Goal: Task Accomplishment & Management: Use online tool/utility

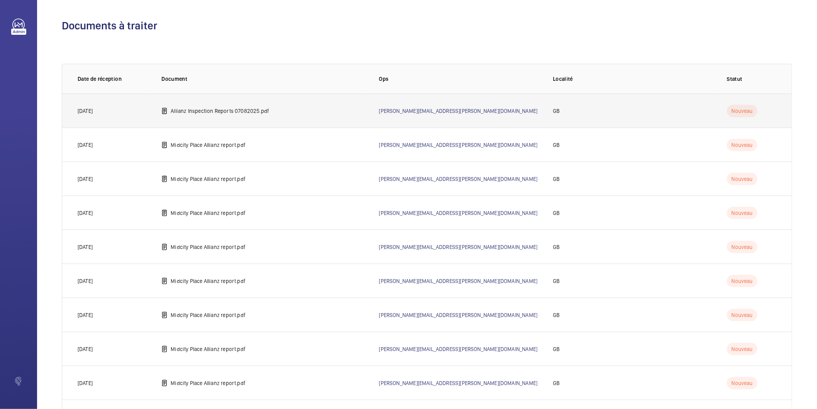
click at [214, 107] on p "Allianz Inspection Reports 07082025.pdf" at bounding box center [220, 111] width 98 height 8
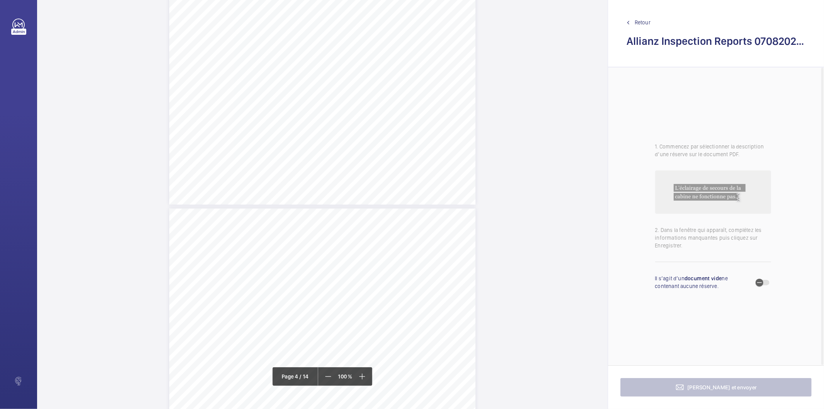
scroll to position [1330, 0]
drag, startPoint x: 321, startPoint y: 119, endPoint x: 373, endPoint y: 118, distance: 52.1
click at [373, 118] on span "Top shaft light inoperative." at bounding box center [352, 118] width 60 height 5
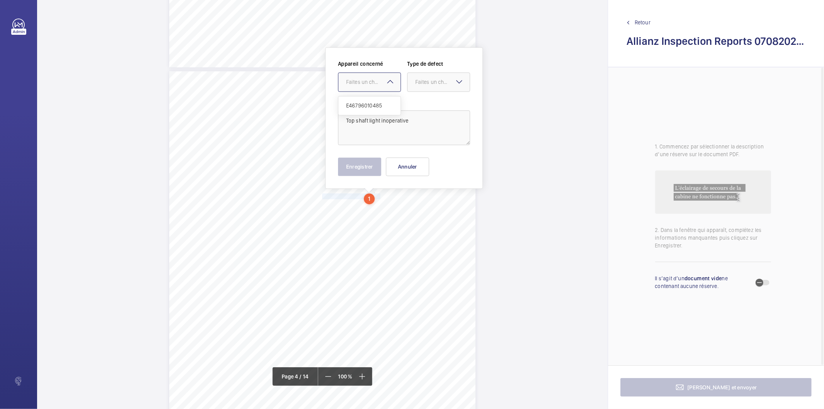
click at [373, 82] on div "Faites un choix" at bounding box center [373, 82] width 54 height 8
click at [371, 107] on span "E46796010485" at bounding box center [369, 106] width 47 height 8
click at [455, 84] on mat-icon at bounding box center [459, 81] width 9 height 9
click at [449, 107] on span "Standard" at bounding box center [438, 106] width 47 height 8
click at [367, 176] on div "Appareil concerné Faites un choix × E46796010485 × Type de defect Faites un cho…" at bounding box center [404, 117] width 158 height 141
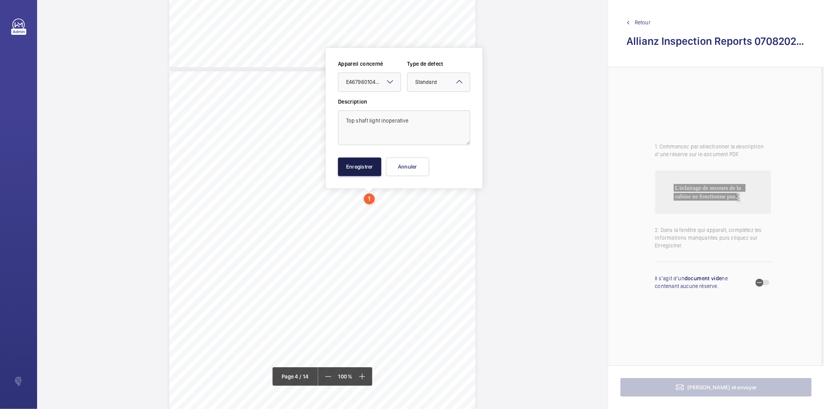
click at [370, 170] on button "Enregistrer" at bounding box center [359, 166] width 43 height 19
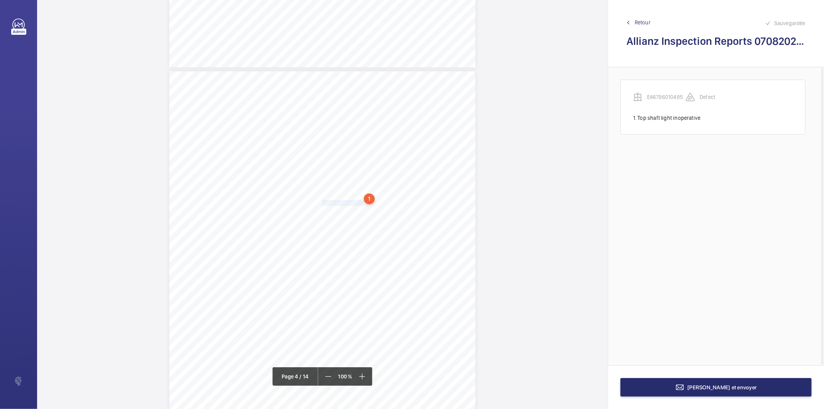
drag, startPoint x: 321, startPoint y: 202, endPoint x: 368, endPoint y: 204, distance: 47.6
click at [368, 204] on span "In-car handrail insecure" at bounding box center [349, 202] width 54 height 5
click at [410, 119] on textarea "In-car handrail insecur" at bounding box center [399, 127] width 132 height 35
drag, startPoint x: 380, startPoint y: 87, endPoint x: 377, endPoint y: 91, distance: 4.2
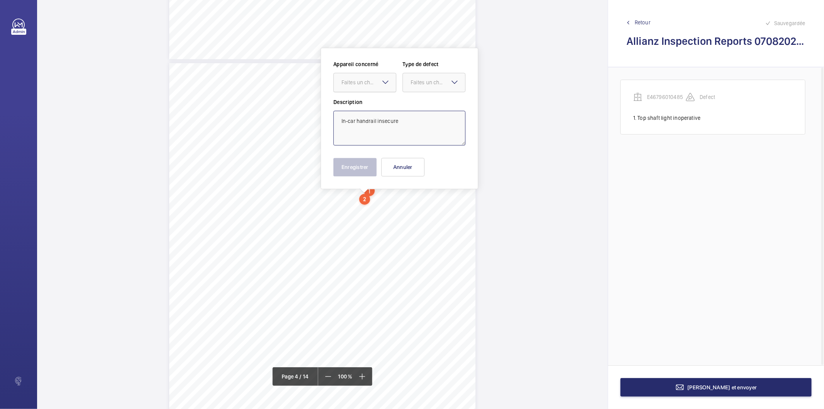
click at [379, 87] on div at bounding box center [365, 82] width 62 height 19
click at [377, 103] on span "E46796010485" at bounding box center [364, 106] width 47 height 8
click at [449, 75] on div at bounding box center [434, 82] width 62 height 19
click at [439, 106] on span "Standard" at bounding box center [433, 106] width 47 height 8
type textarea "In-car handrail insecure"
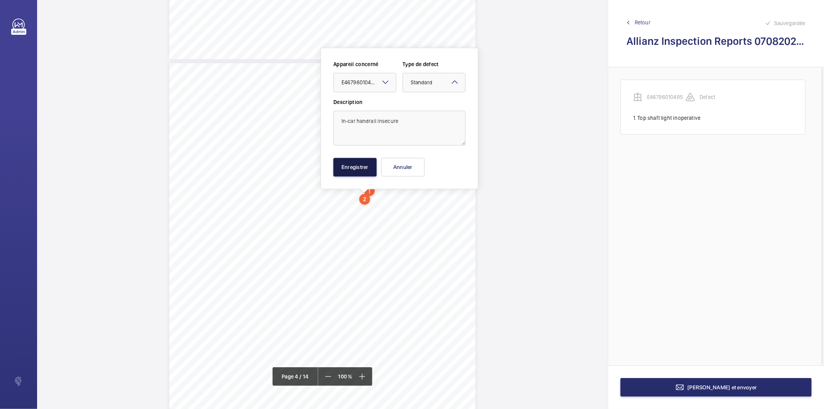
click at [367, 170] on button "Enregistrer" at bounding box center [354, 167] width 43 height 19
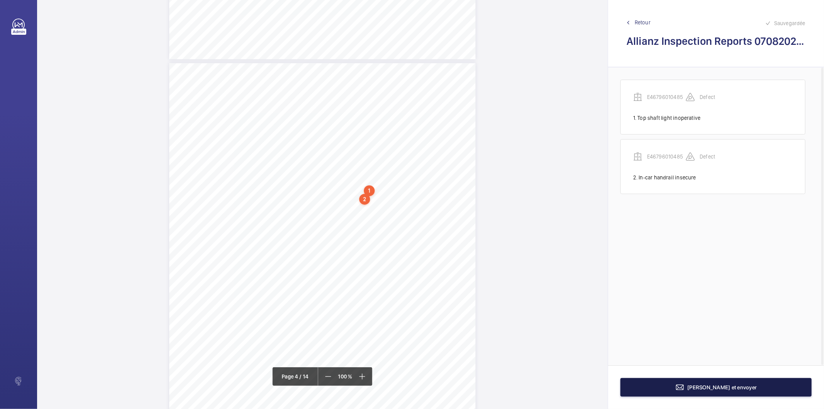
click at [685, 386] on button "[PERSON_NAME] et envoyer" at bounding box center [715, 387] width 191 height 19
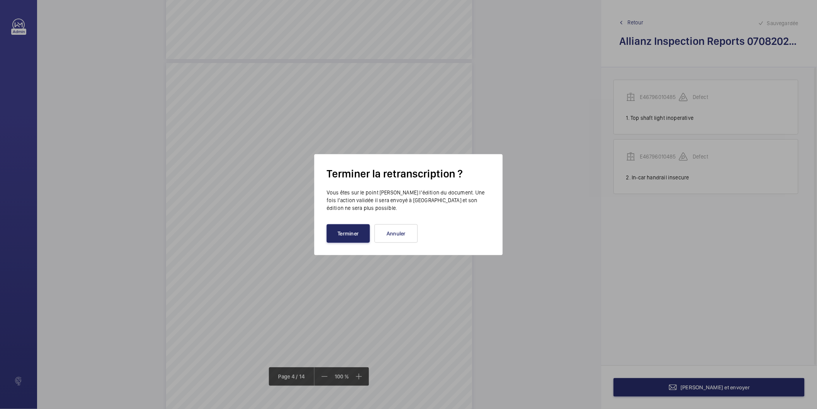
click at [349, 236] on button "Terminer" at bounding box center [348, 233] width 43 height 19
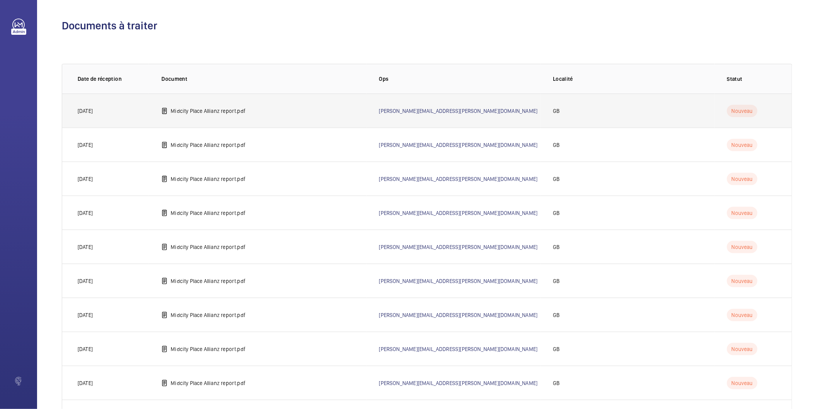
click at [237, 108] on p "Midcity Place Allianz report.pdf" at bounding box center [208, 111] width 75 height 8
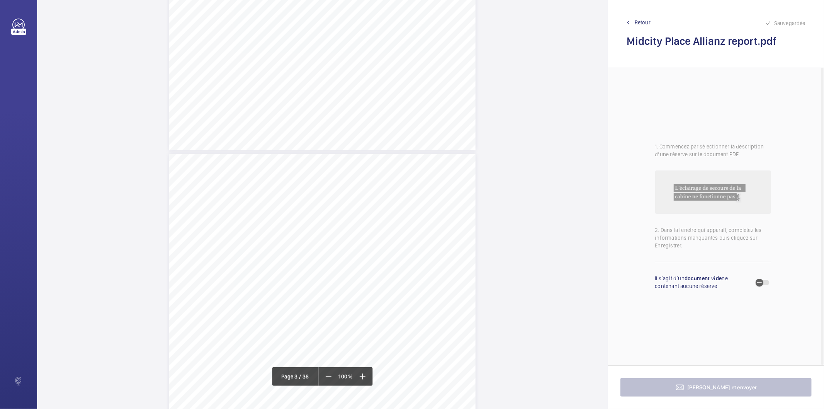
scroll to position [815, 0]
click at [382, 224] on div "Lift Report Lifting Operations & Lifting Equipment Regulation 1998 Provision & …" at bounding box center [322, 287] width 306 height 433
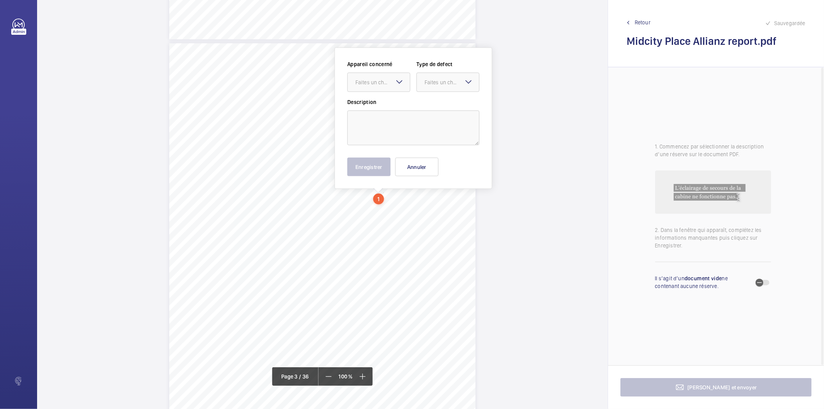
scroll to position [844, 0]
click at [383, 85] on div "Faites un choix" at bounding box center [382, 82] width 54 height 8
click at [413, 168] on button "Annuler" at bounding box center [416, 166] width 43 height 19
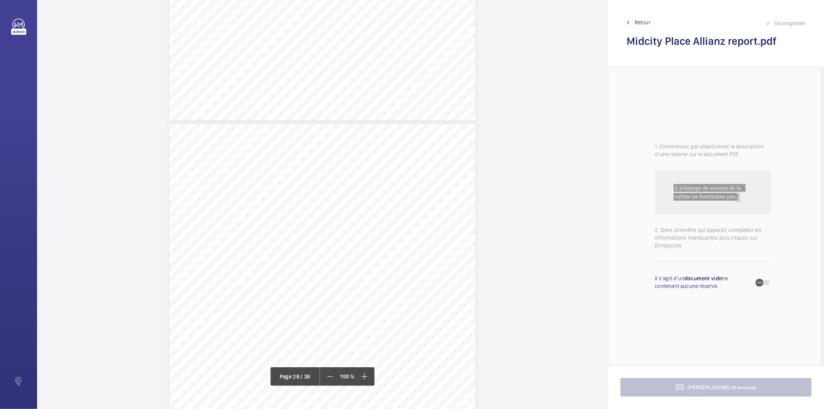
scroll to position [11706, 0]
click at [768, 281] on span "button" at bounding box center [762, 282] width 14 height 5
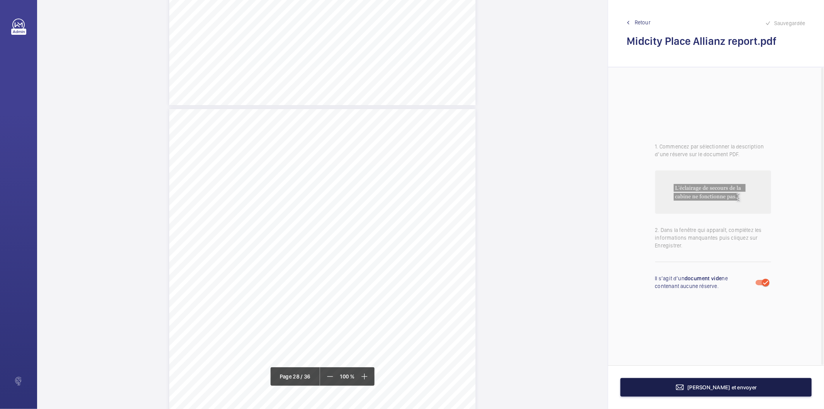
click at [710, 389] on span "[PERSON_NAME] et envoyer" at bounding box center [722, 387] width 70 height 6
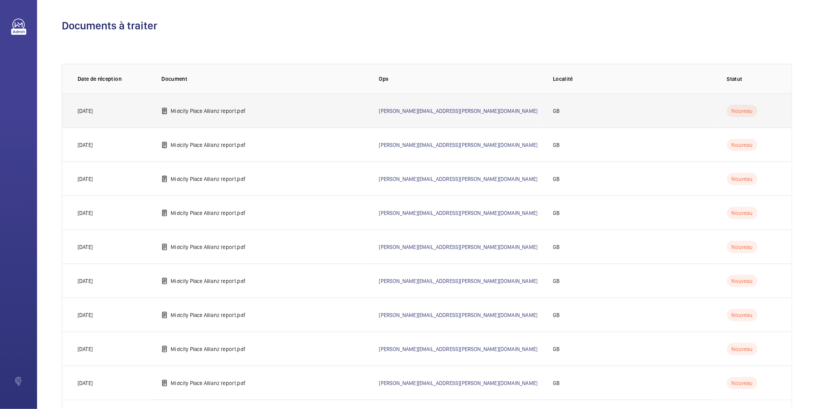
click at [223, 114] on p "Midcity Place Allianz report.pdf" at bounding box center [208, 111] width 75 height 8
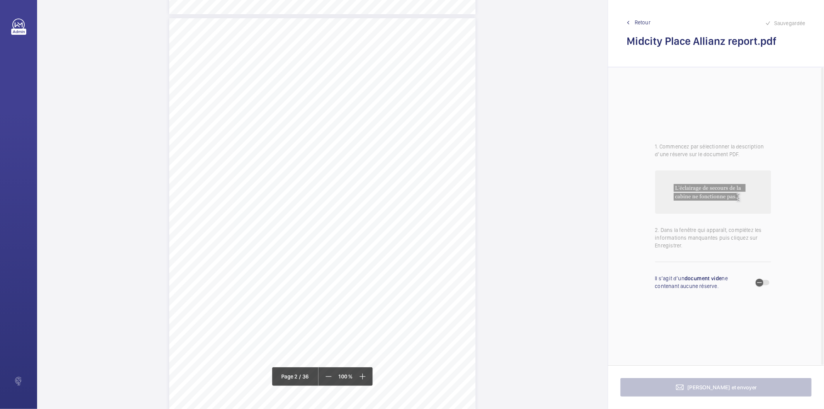
scroll to position [643, 0]
click at [403, 236] on div "Lift Report Lifting Operations & Lifting Equipment Regulation 1998 Provision & …" at bounding box center [322, 159] width 306 height 433
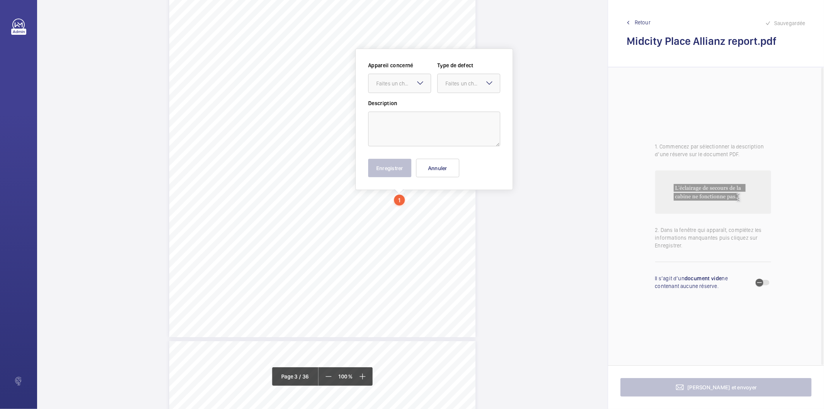
scroll to position [984, 0]
click at [416, 84] on mat-icon at bounding box center [420, 81] width 9 height 9
click at [410, 110] on div "Midcity Place FF 10-12 - VT Audit Report" at bounding box center [399, 106] width 62 height 19
click at [469, 80] on div "Faites un choix" at bounding box center [472, 82] width 54 height 8
click at [420, 168] on button "Annuler" at bounding box center [437, 167] width 43 height 19
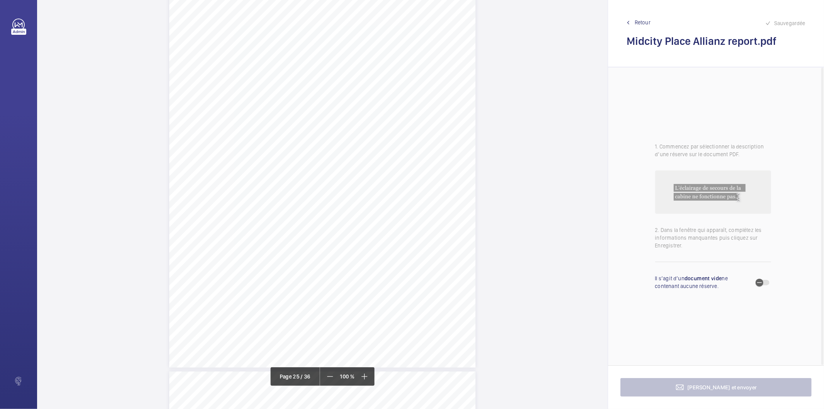
scroll to position [10601, 0]
drag, startPoint x: 322, startPoint y: 225, endPoint x: 458, endPoint y: 246, distance: 138.3
click at [458, 246] on div "Lift Report Lifting Operations & Lifting Equipment Regulation 1998 Provision & …" at bounding box center [322, 119] width 306 height 433
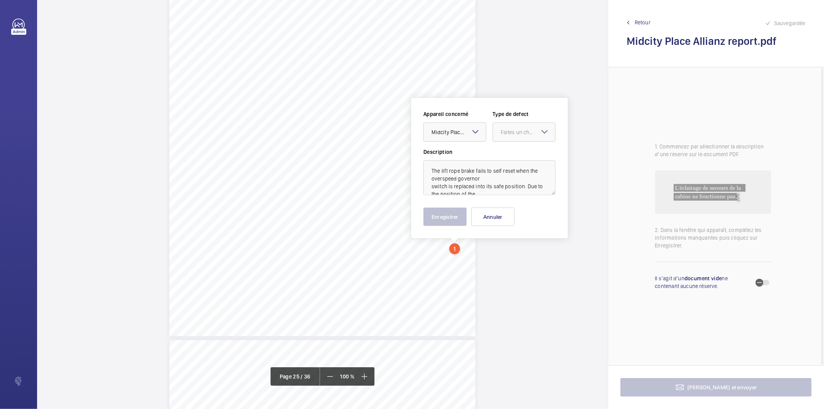
scroll to position [10651, 0]
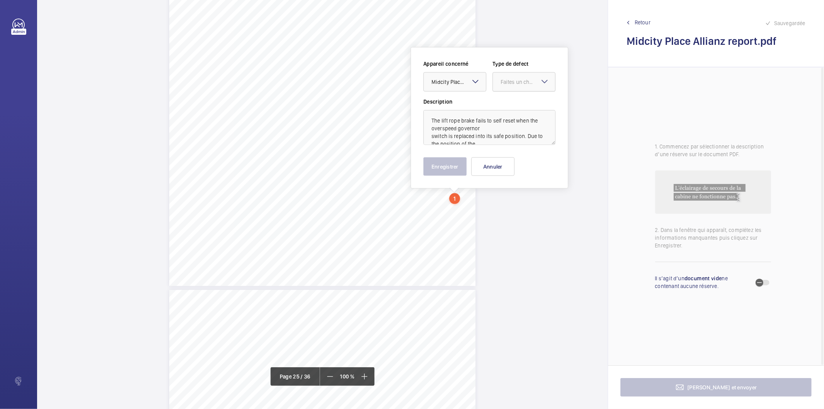
click at [514, 80] on div "Faites un choix" at bounding box center [527, 82] width 54 height 8
click at [504, 144] on span "Timed" at bounding box center [523, 143] width 47 height 8
click at [544, 84] on mat-icon "Open calendar" at bounding box center [542, 82] width 9 height 9
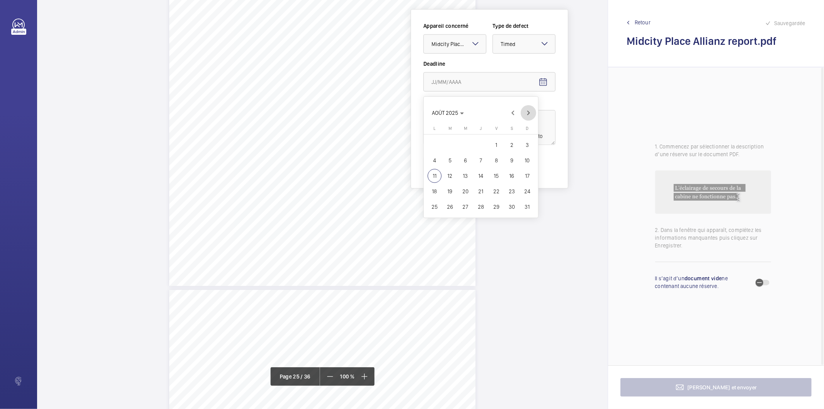
click at [529, 114] on span "Next month" at bounding box center [528, 112] width 15 height 15
click at [479, 207] on span "30" at bounding box center [481, 207] width 14 height 14
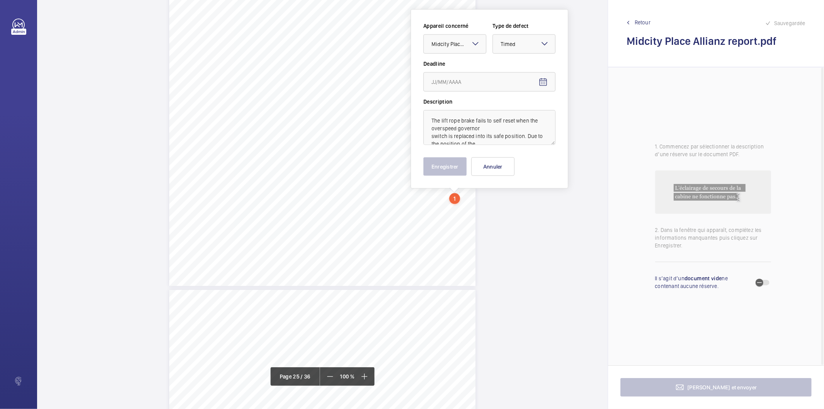
type input "[DATE]"
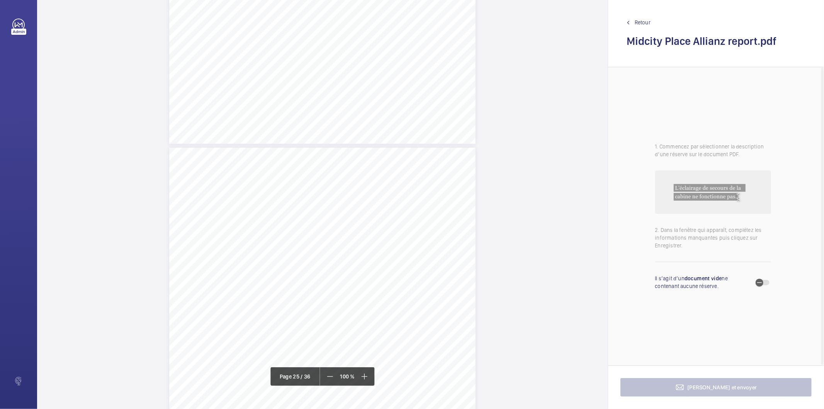
scroll to position [10786, 0]
drag, startPoint x: 321, startPoint y: 39, endPoint x: 459, endPoint y: 60, distance: 139.0
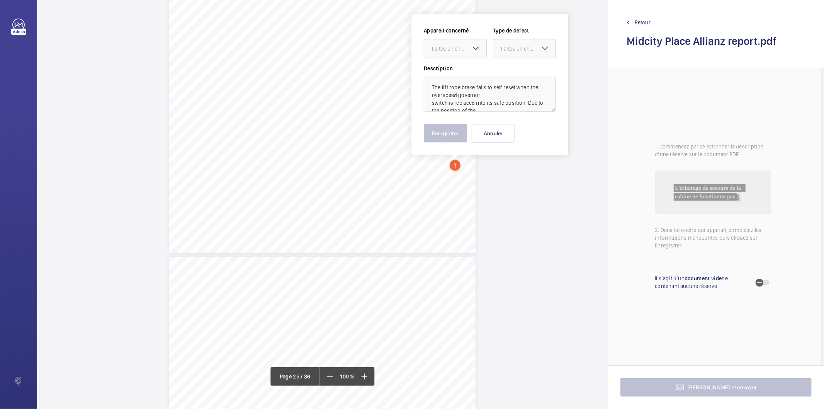
scroll to position [10651, 0]
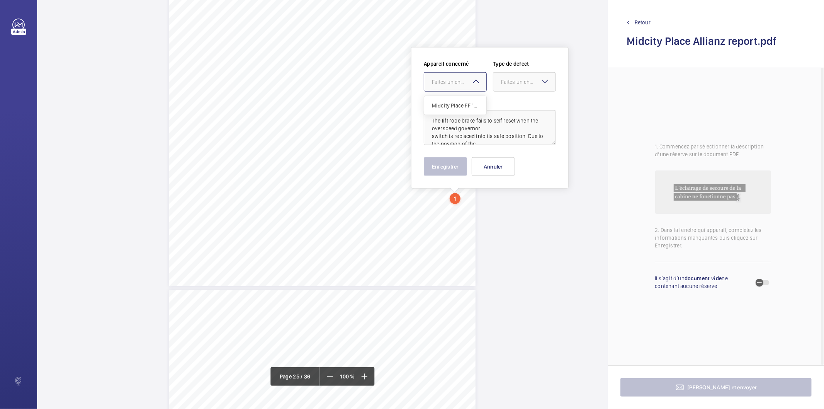
click at [465, 78] on div "Faites un choix" at bounding box center [459, 82] width 54 height 8
drag, startPoint x: 460, startPoint y: 105, endPoint x: 509, endPoint y: 85, distance: 53.4
click at [461, 105] on span "Midcity Place FF 10-12 - VT Audit Report" at bounding box center [455, 106] width 47 height 8
click at [514, 83] on div "Faites un choix" at bounding box center [528, 82] width 54 height 8
click at [511, 140] on span "Timed" at bounding box center [524, 143] width 47 height 8
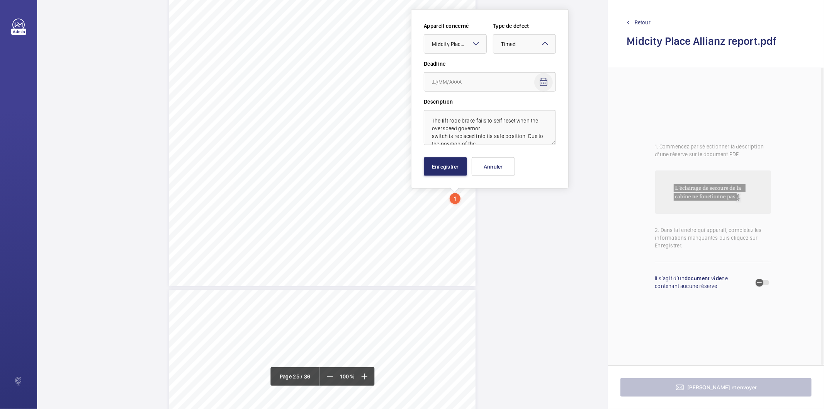
click at [542, 82] on mat-icon "Open calendar" at bounding box center [543, 82] width 9 height 9
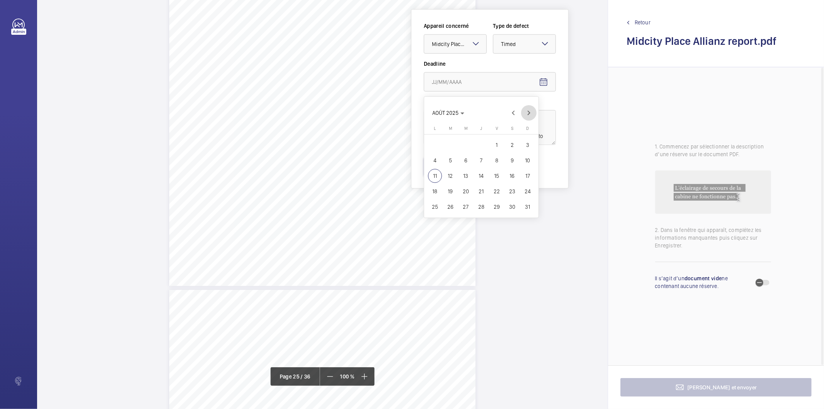
click at [528, 113] on span "Next month" at bounding box center [528, 112] width 15 height 15
click at [472, 205] on span "29" at bounding box center [466, 207] width 14 height 14
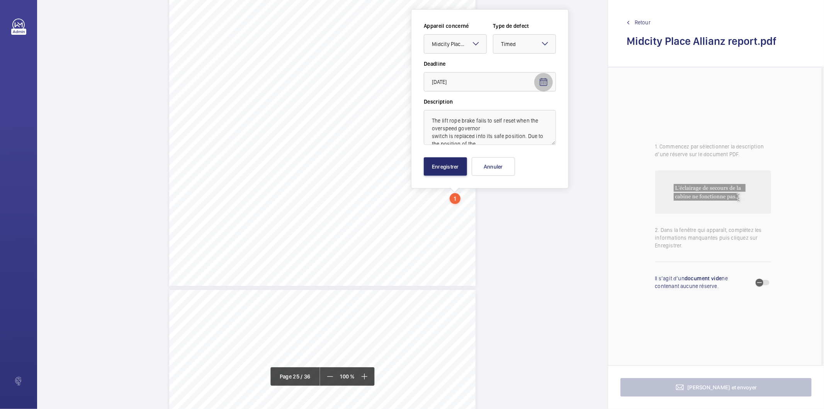
click at [545, 75] on span "Open calendar" at bounding box center [543, 82] width 19 height 19
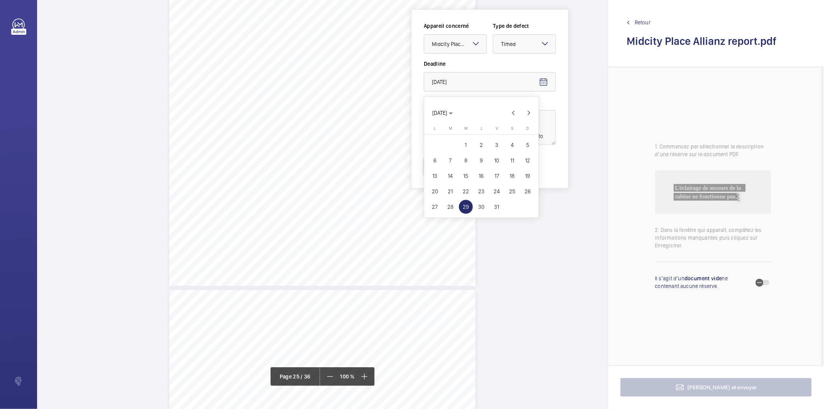
click at [483, 205] on span "30" at bounding box center [481, 207] width 14 height 14
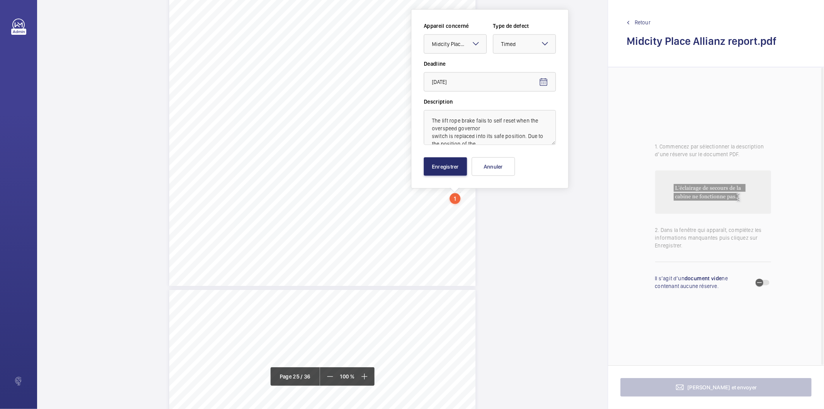
type input "[DATE]"
click at [437, 165] on button "Enregistrer" at bounding box center [445, 166] width 43 height 19
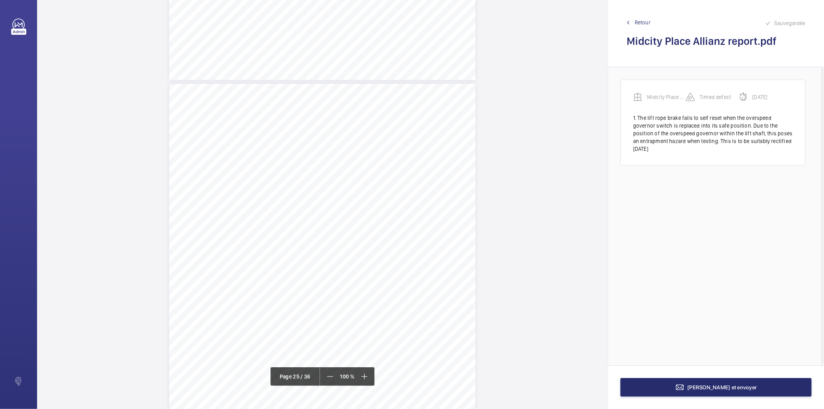
scroll to position [10865, 0]
click at [668, 395] on button "[PERSON_NAME] et envoyer" at bounding box center [715, 387] width 191 height 19
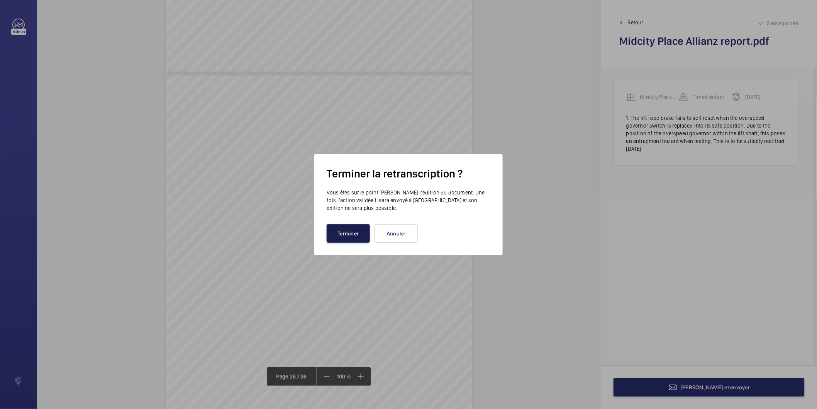
click at [359, 234] on button "Terminer" at bounding box center [348, 233] width 43 height 19
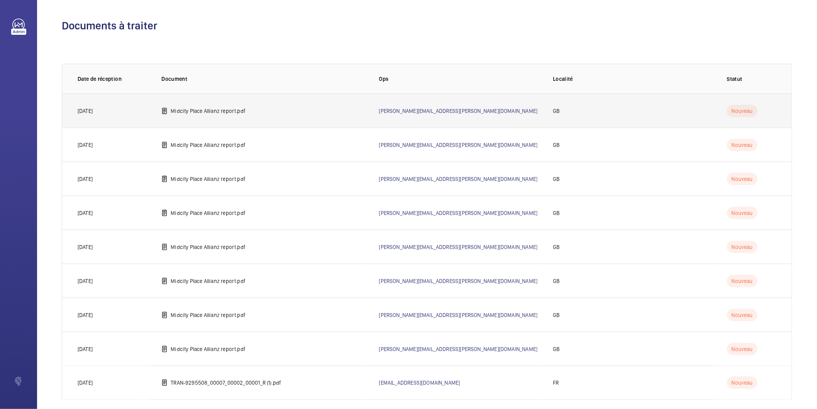
click at [239, 110] on p "Midcity Place Allianz report.pdf" at bounding box center [208, 111] width 75 height 8
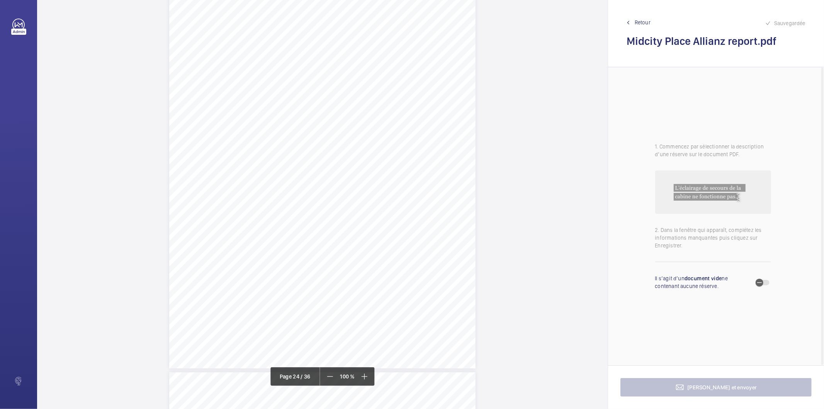
scroll to position [10075, 0]
drag, startPoint x: 321, startPoint y: 116, endPoint x: 445, endPoint y: 115, distance: 124.0
click at [445, 115] on span "Various landing door hanging rollers are perished/damaged." at bounding box center [390, 116] width 137 height 5
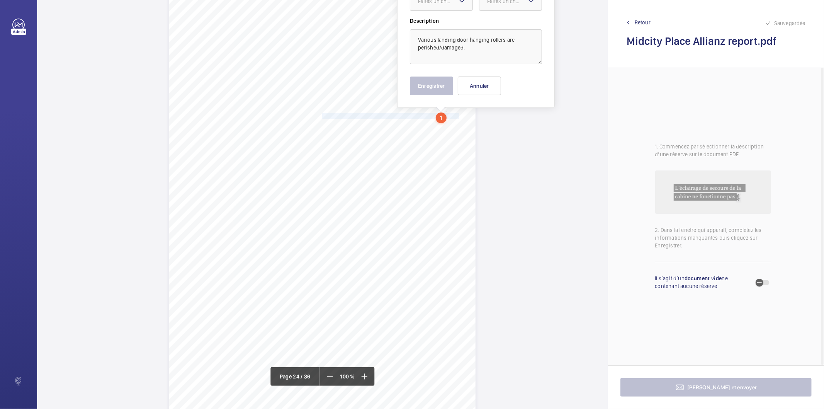
scroll to position [9994, 0]
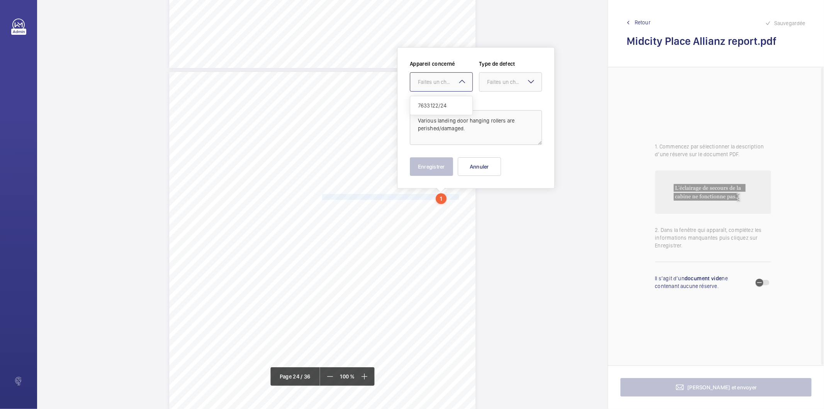
click at [439, 82] on div "Faites un choix" at bounding box center [445, 82] width 54 height 8
drag, startPoint x: 443, startPoint y: 105, endPoint x: 526, endPoint y: 69, distance: 91.2
click at [446, 105] on span "7633122/24" at bounding box center [441, 106] width 47 height 8
click at [510, 83] on div "Faites un choix" at bounding box center [514, 82] width 54 height 8
click at [511, 107] on span "Standard" at bounding box center [510, 106] width 47 height 8
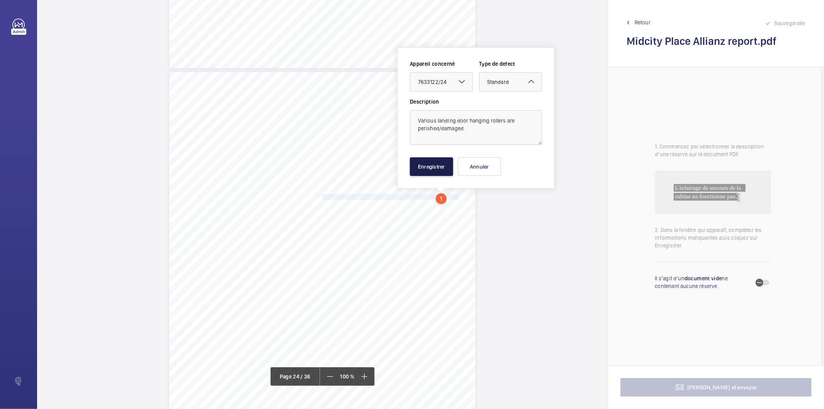
click at [435, 170] on button "Enregistrer" at bounding box center [431, 166] width 43 height 19
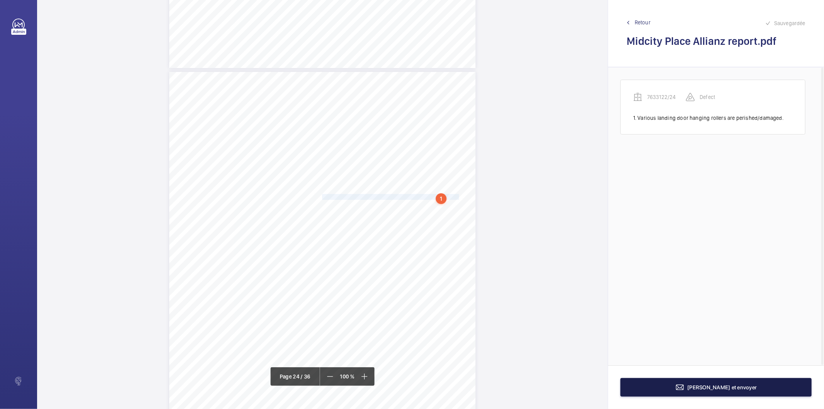
click at [730, 385] on span "[PERSON_NAME] et envoyer" at bounding box center [722, 387] width 70 height 6
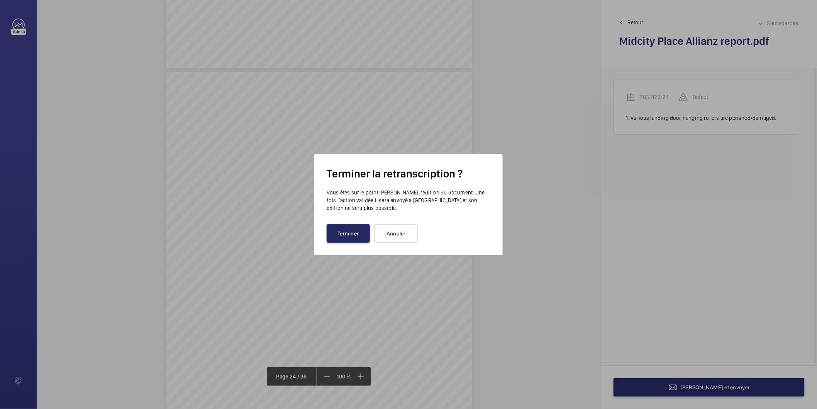
click at [341, 232] on button "Terminer" at bounding box center [348, 233] width 43 height 19
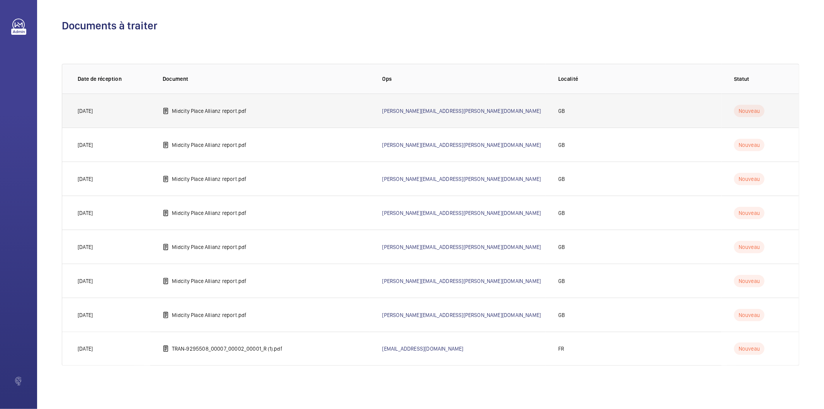
click at [232, 109] on p "Midcity Place Allianz report.pdf" at bounding box center [209, 111] width 75 height 8
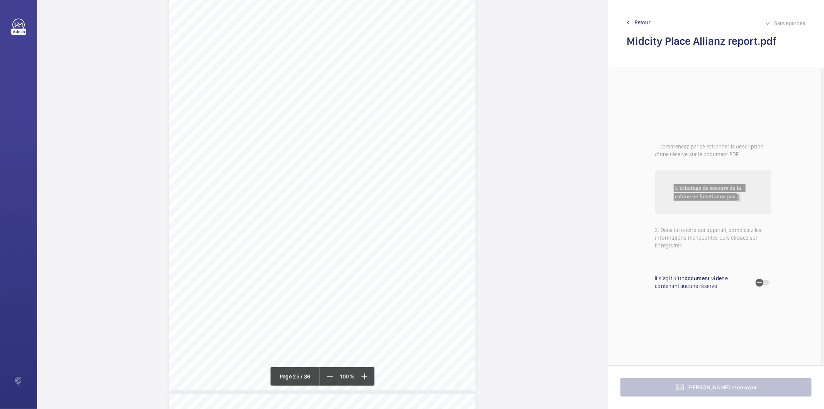
scroll to position [10722, 0]
drag, startPoint x: 321, startPoint y: 103, endPoint x: 458, endPoint y: 124, distance: 138.7
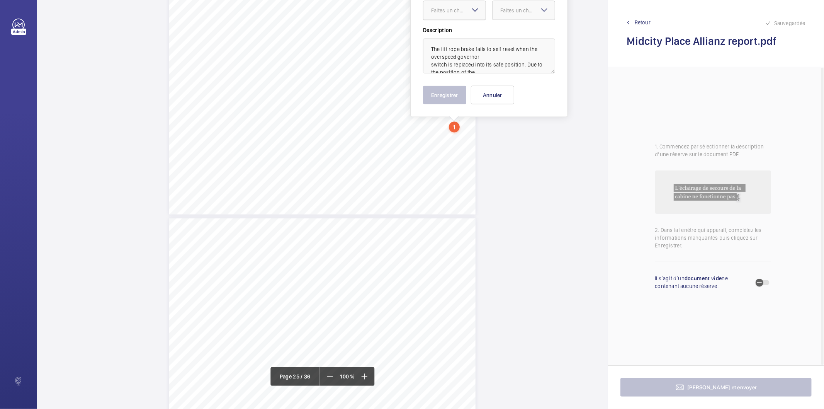
scroll to position [10651, 0]
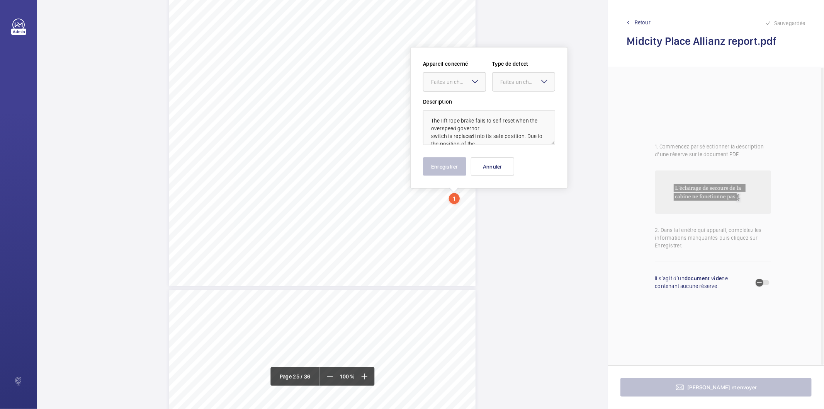
click at [443, 78] on div "Faites un choix" at bounding box center [458, 82] width 54 height 8
click at [446, 102] on span "Midcity Place FF 10-12 - VT Audit Report" at bounding box center [454, 106] width 47 height 8
click at [508, 81] on div "Faites un choix" at bounding box center [527, 82] width 54 height 8
click at [515, 105] on span "Standard" at bounding box center [523, 106] width 47 height 8
click at [454, 161] on button "Enregistrer" at bounding box center [444, 166] width 43 height 19
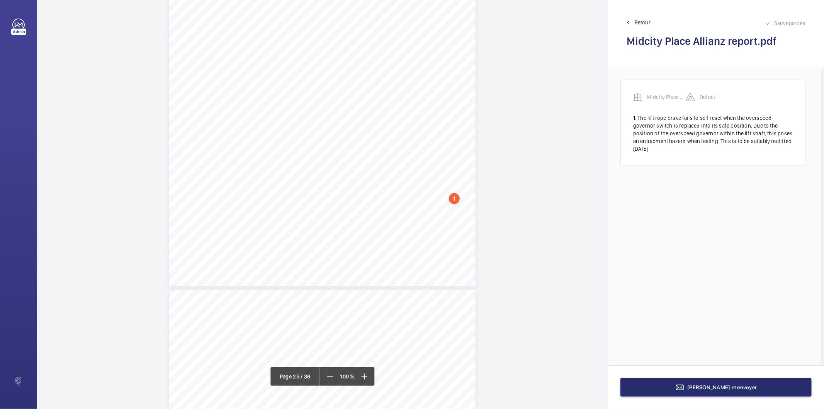
click at [454, 197] on div "1" at bounding box center [454, 198] width 11 height 11
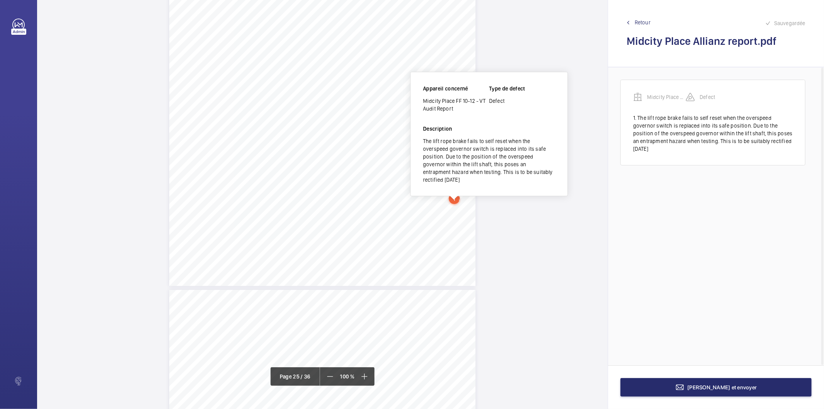
scroll to position [10645, 0]
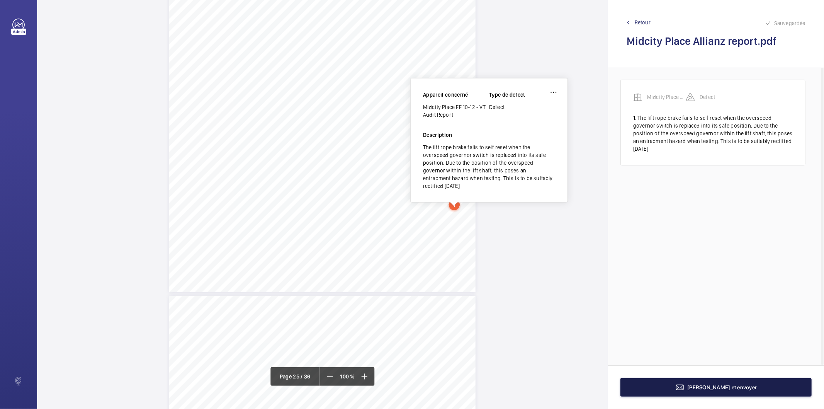
click at [731, 386] on span "[PERSON_NAME] et envoyer" at bounding box center [722, 387] width 70 height 6
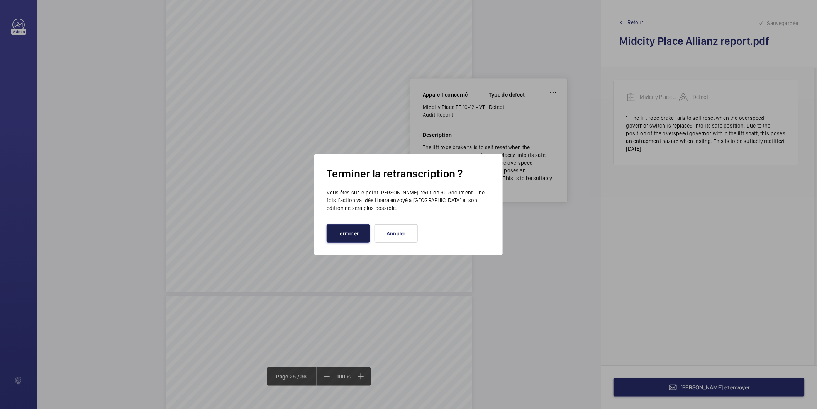
click at [353, 227] on button "Terminer" at bounding box center [348, 233] width 43 height 19
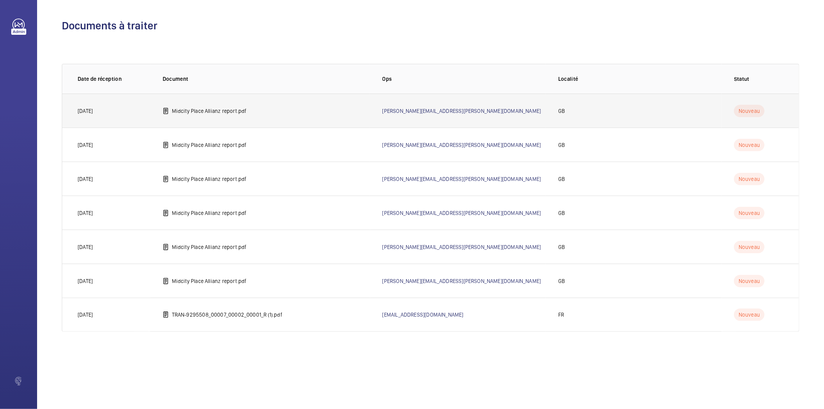
click at [199, 114] on p "Midcity Place Allianz report.pdf" at bounding box center [209, 111] width 75 height 8
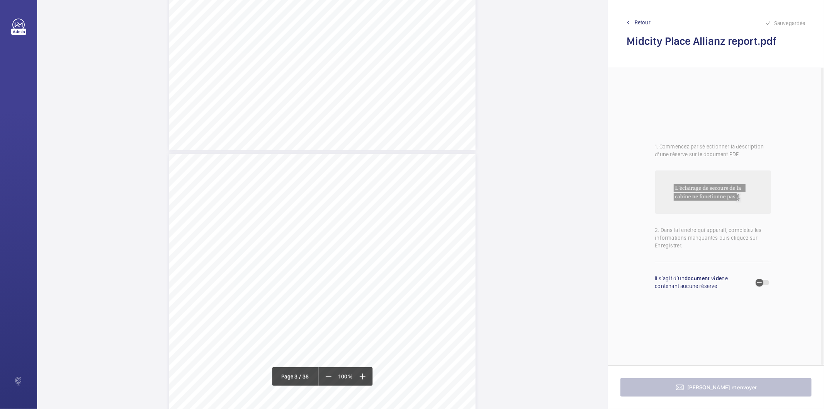
scroll to position [858, 0]
click at [375, 281] on div "Lift Report Lifting Operations & Lifting Equipment Regulation 1998 Provision & …" at bounding box center [322, 245] width 306 height 433
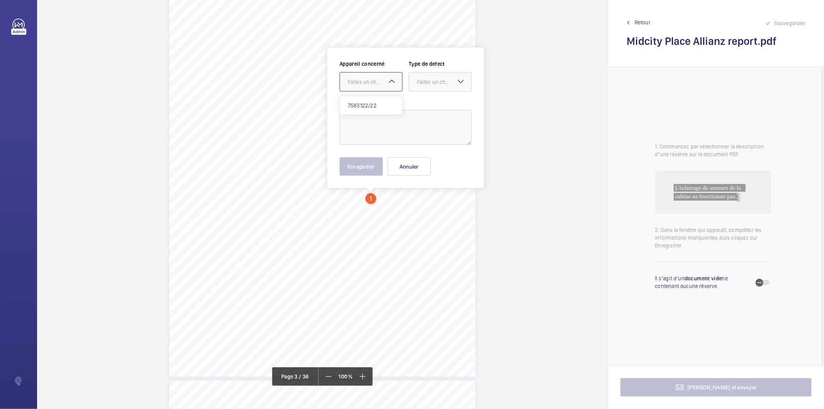
click at [390, 83] on mat-icon at bounding box center [391, 81] width 9 height 9
click at [638, 21] on span "Retour" at bounding box center [642, 23] width 16 height 8
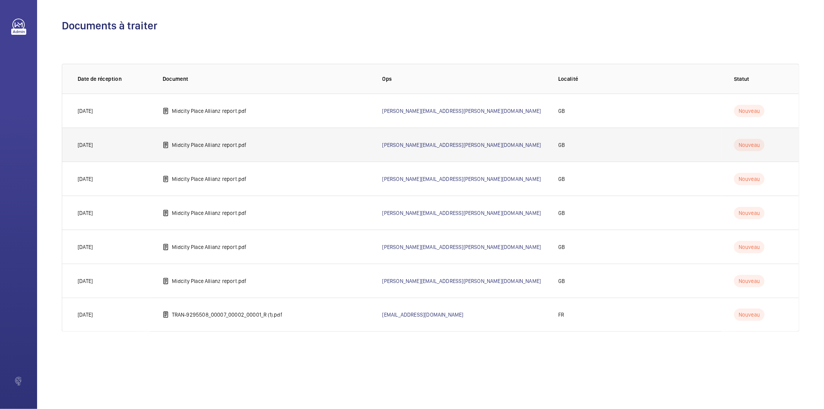
click at [210, 142] on p "Midcity Place Allianz report.pdf" at bounding box center [209, 145] width 75 height 8
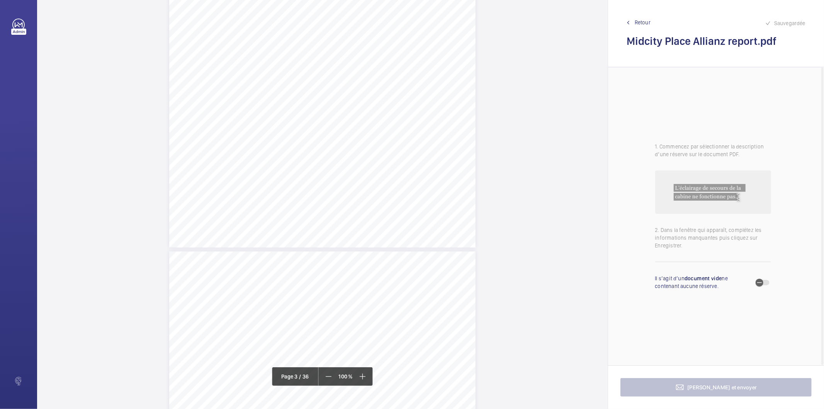
click at [346, 141] on div "Lift Report Lifting Operations & Lifting Equipment Regulation 1998 Provision & …" at bounding box center [322, 30] width 306 height 433
click at [350, 83] on div "Faites un choix" at bounding box center [346, 82] width 54 height 8
click at [381, 169] on button "Annuler" at bounding box center [379, 167] width 43 height 19
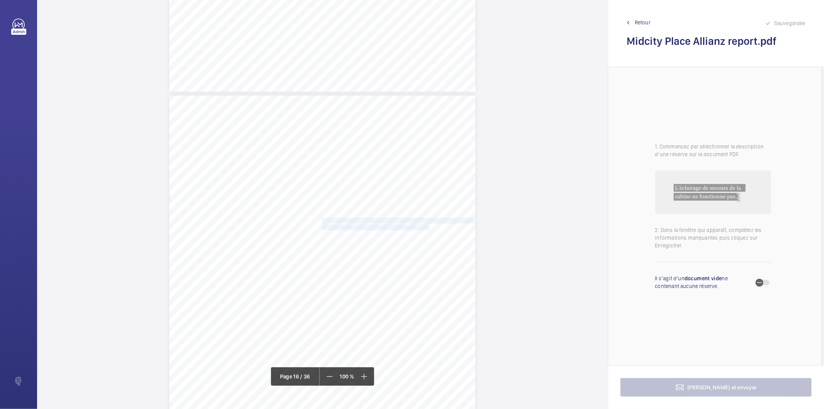
drag, startPoint x: 321, startPoint y: 219, endPoint x: 419, endPoint y: 224, distance: 98.2
click at [419, 224] on div "Lift Report Lifting Operations & Lifting Equipment Regulation 1998 Provision & …" at bounding box center [322, 311] width 306 height 433
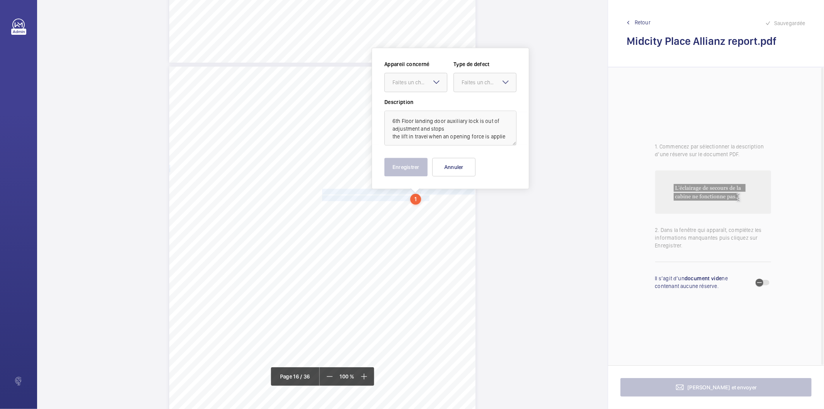
scroll to position [6503, 0]
click at [420, 81] on div "Faites un choix" at bounding box center [419, 82] width 54 height 8
click at [398, 107] on span "7523122/25" at bounding box center [415, 106] width 47 height 8
click at [487, 81] on div "Faites un choix" at bounding box center [488, 82] width 54 height 8
click at [482, 106] on span "Standard" at bounding box center [484, 106] width 47 height 8
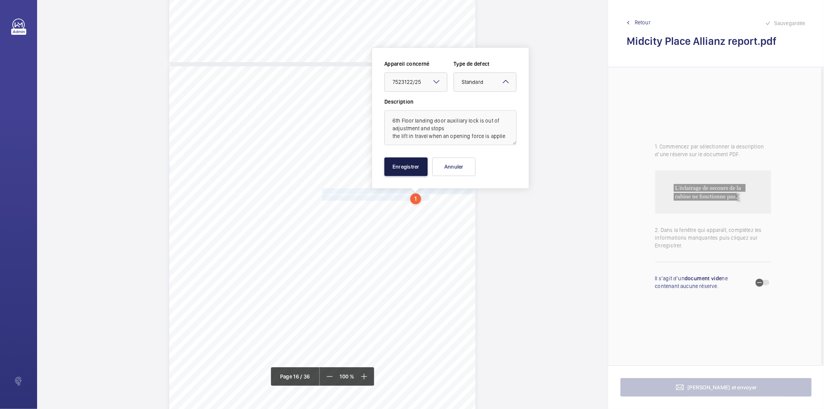
click at [412, 165] on button "Enregistrer" at bounding box center [405, 166] width 43 height 19
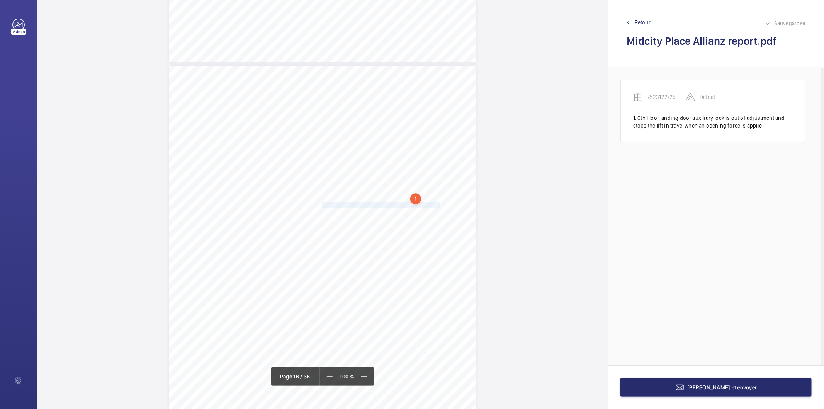
drag, startPoint x: 321, startPoint y: 205, endPoint x: 428, endPoint y: 205, distance: 106.6
click at [428, 205] on span "Various landing door aircords have minor splintering." at bounding box center [382, 204] width 120 height 5
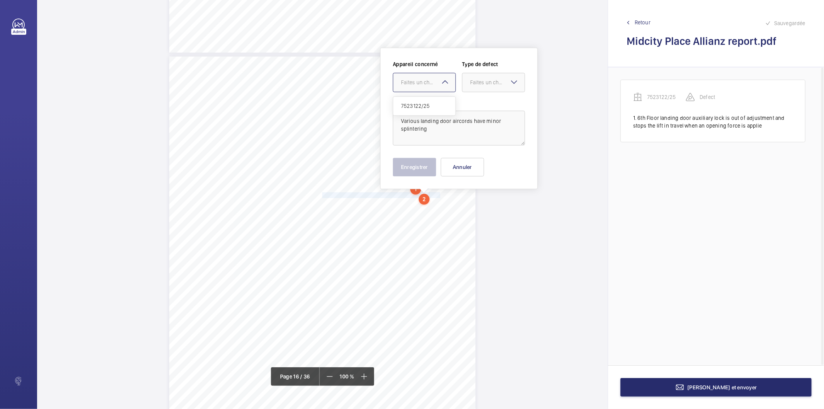
click at [428, 87] on div at bounding box center [424, 82] width 62 height 19
click at [414, 106] on span "7523122/25" at bounding box center [424, 106] width 47 height 8
click at [481, 80] on div "Faites un choix" at bounding box center [497, 82] width 54 height 8
drag, startPoint x: 477, startPoint y: 103, endPoint x: 434, endPoint y: 148, distance: 62.8
click at [477, 103] on span "Standard" at bounding box center [493, 106] width 47 height 8
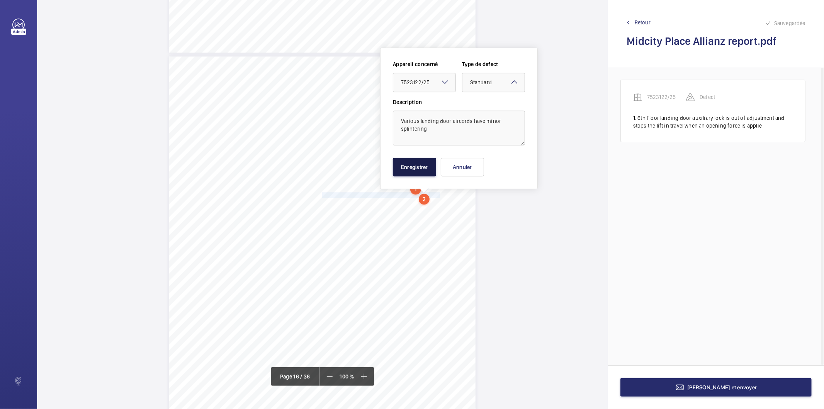
click at [422, 171] on button "Enregistrer" at bounding box center [414, 167] width 43 height 19
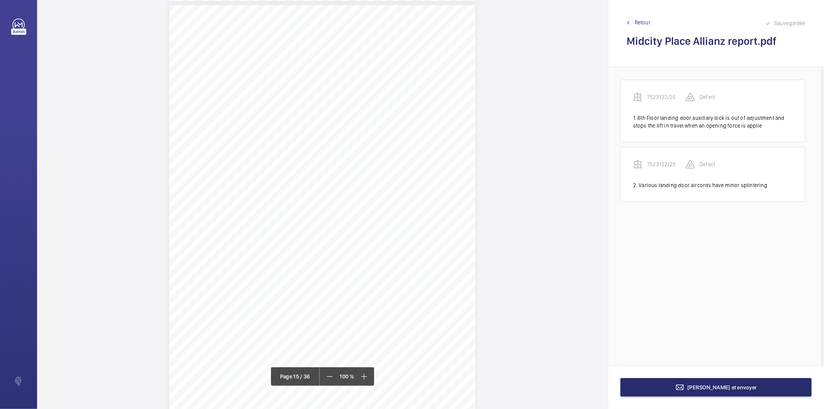
scroll to position [6127, 0]
click at [631, 387] on button "[PERSON_NAME] et envoyer" at bounding box center [715, 387] width 191 height 19
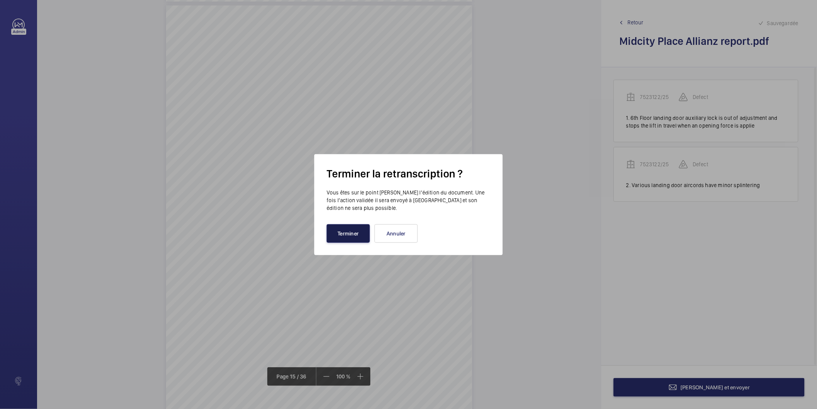
click at [353, 232] on button "Terminer" at bounding box center [348, 233] width 43 height 19
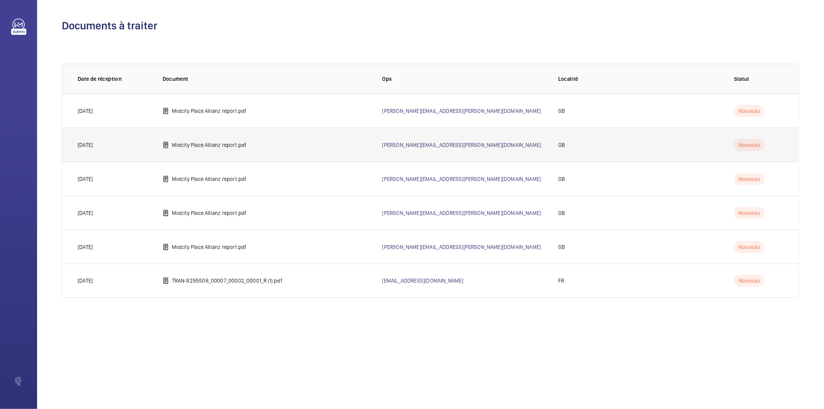
click at [188, 144] on p "Midcity Place Allianz report.pdf" at bounding box center [209, 145] width 75 height 8
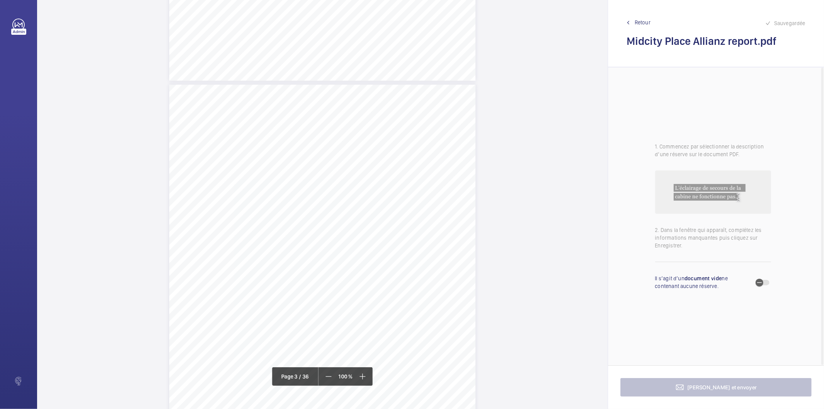
scroll to position [944, 0]
click at [319, 230] on div "Lift Report Lifting Operations & Lifting Equipment Regulation 1998 Provision & …" at bounding box center [322, 159] width 306 height 433
click at [313, 80] on div "Faites un choix" at bounding box center [319, 82] width 54 height 8
click at [641, 24] on span "Retour" at bounding box center [642, 23] width 16 height 8
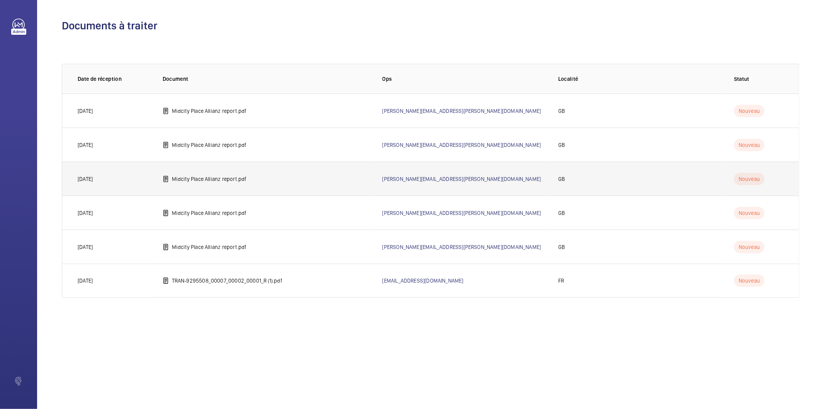
click at [197, 179] on p "Midcity Place Allianz report.pdf" at bounding box center [209, 179] width 75 height 8
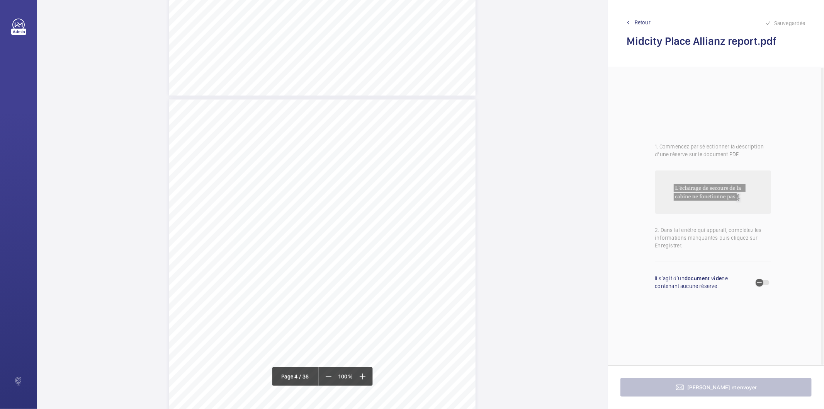
scroll to position [1241, 0]
click at [343, 143] on div "Lift Report Lifting Operations & Lifting Equipment Regulation 1998 Provision & …" at bounding box center [322, 299] width 306 height 433
click at [352, 76] on div at bounding box center [339, 82] width 62 height 19
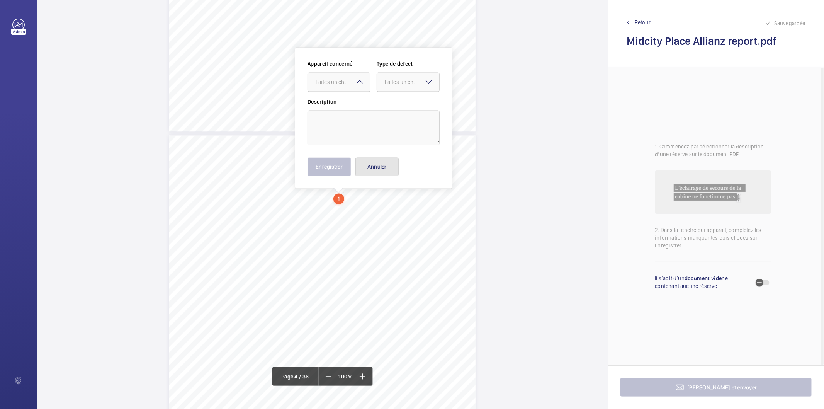
click at [392, 172] on button "Annuler" at bounding box center [376, 167] width 43 height 19
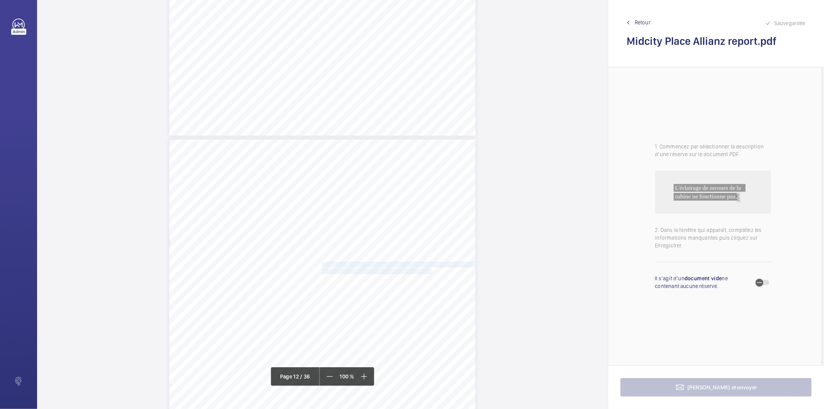
drag, startPoint x: 321, startPoint y: 264, endPoint x: 420, endPoint y: 270, distance: 99.5
click at [420, 270] on div "Lift Report Lifting Operations & Lifting Equipment Regulation 1998 Provision & …" at bounding box center [322, 355] width 306 height 433
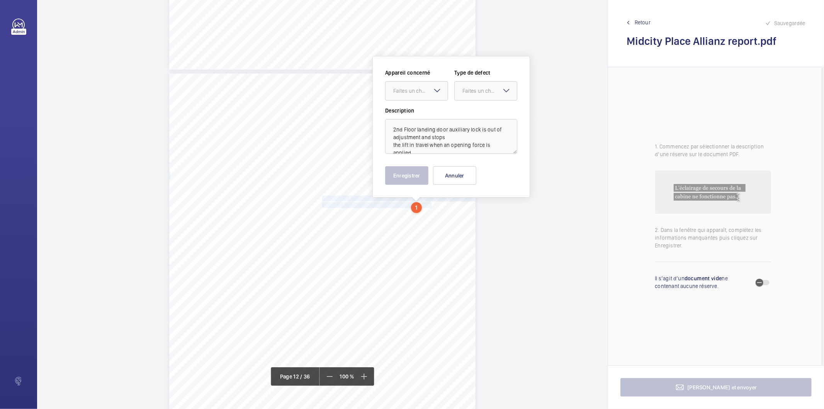
scroll to position [4756, 0]
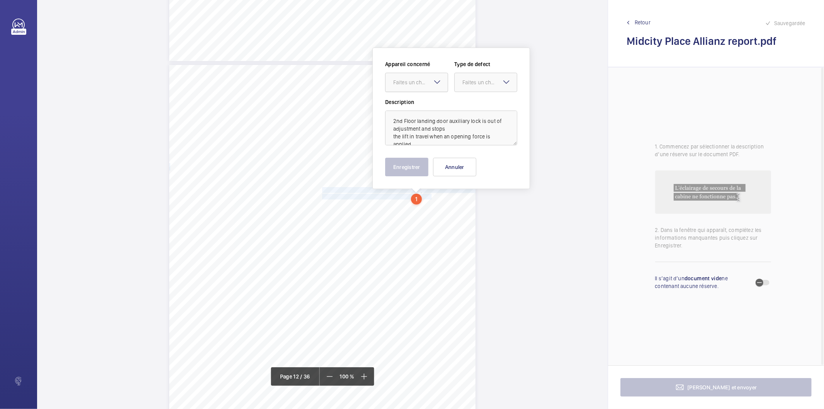
click at [429, 83] on div "Faites un choix" at bounding box center [420, 82] width 54 height 8
click at [419, 105] on span "Vertical Transportation - Audit Report" at bounding box center [416, 106] width 47 height 8
click at [483, 81] on div "Faites un choix" at bounding box center [489, 82] width 54 height 8
click at [478, 102] on span "Standard" at bounding box center [485, 106] width 47 height 8
click at [409, 167] on button "Enregistrer" at bounding box center [406, 167] width 43 height 19
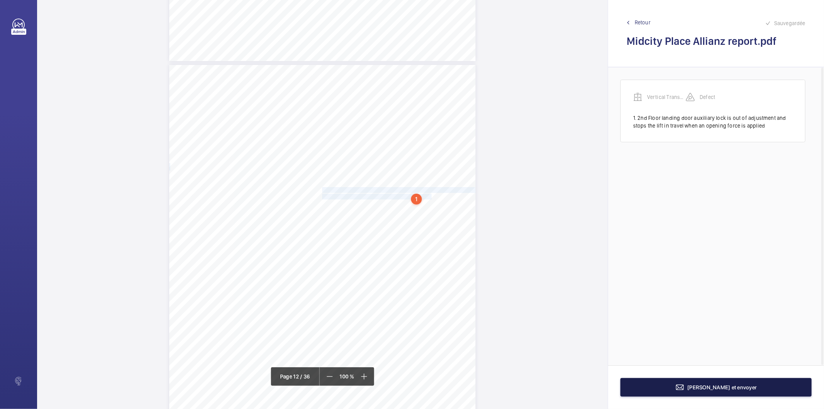
click at [665, 383] on button "[PERSON_NAME] et envoyer" at bounding box center [715, 387] width 191 height 19
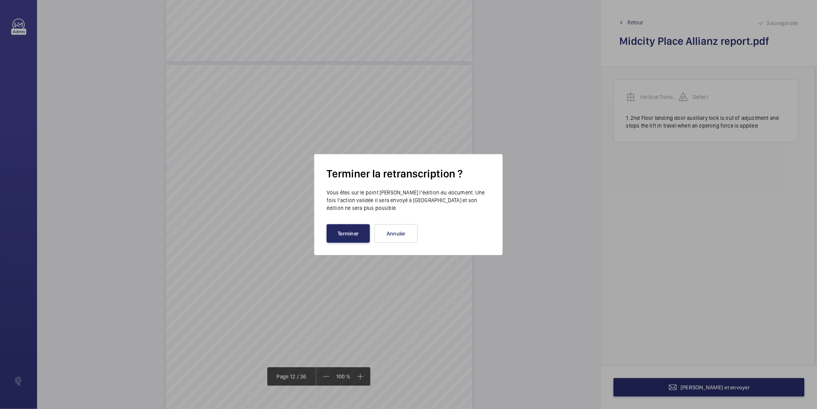
click at [359, 230] on button "Terminer" at bounding box center [348, 233] width 43 height 19
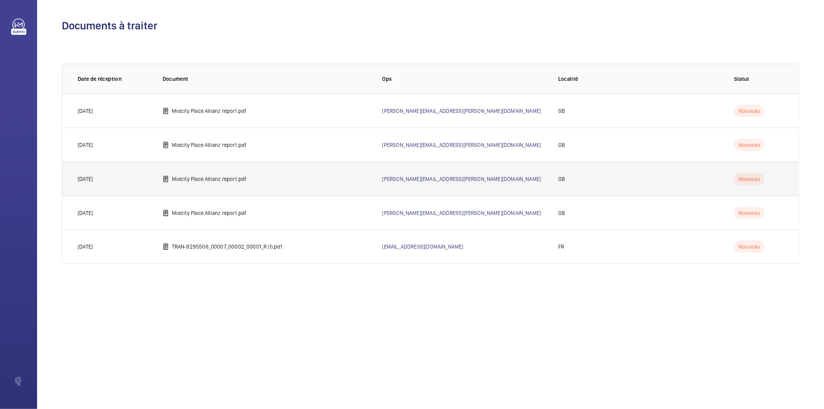
click at [225, 182] on p "Midcity Place Allianz report.pdf" at bounding box center [209, 179] width 75 height 8
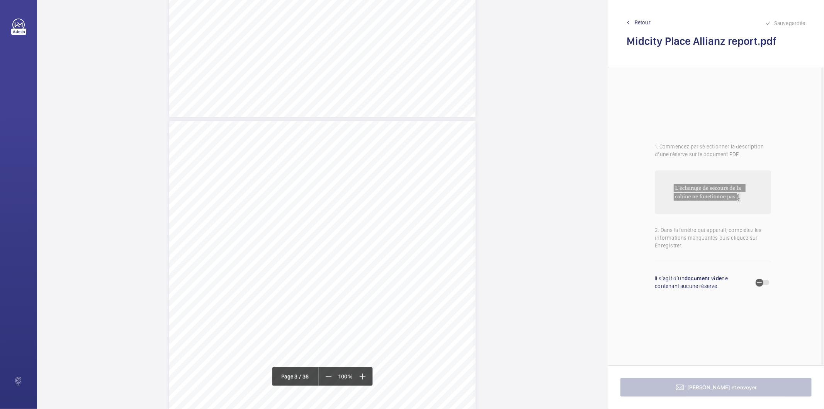
scroll to position [901, 0]
click at [455, 123] on div "Lift Report Lifting Operations & Lifting Equipment Regulation 1998 Provision & …" at bounding box center [322, 202] width 306 height 433
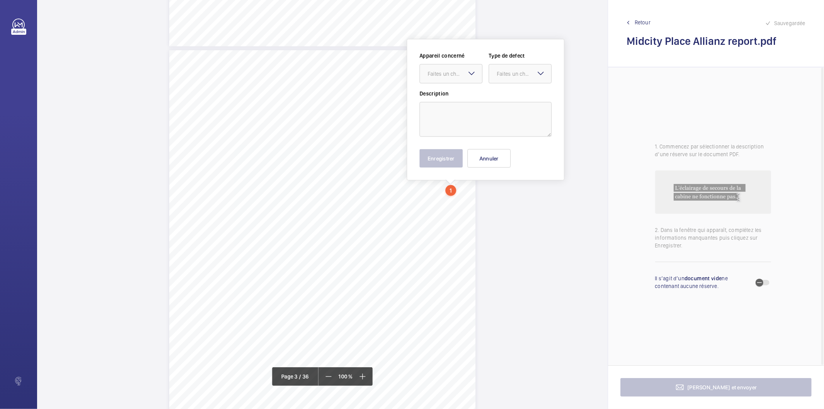
scroll to position [828, 0]
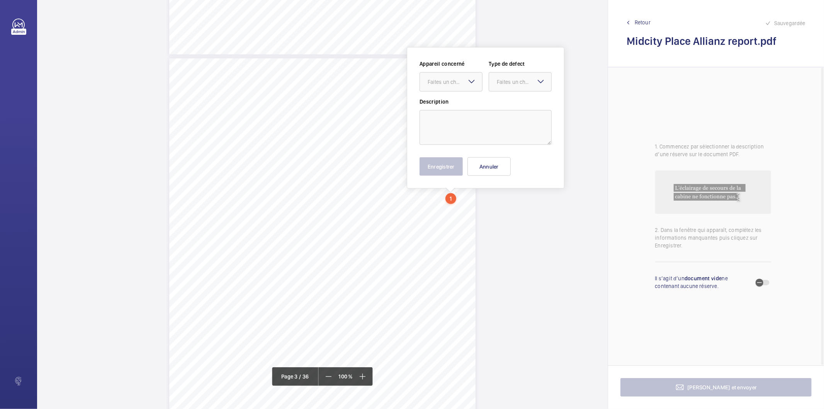
click at [472, 81] on mat-icon at bounding box center [471, 81] width 9 height 9
click at [488, 168] on button "Annuler" at bounding box center [488, 166] width 43 height 19
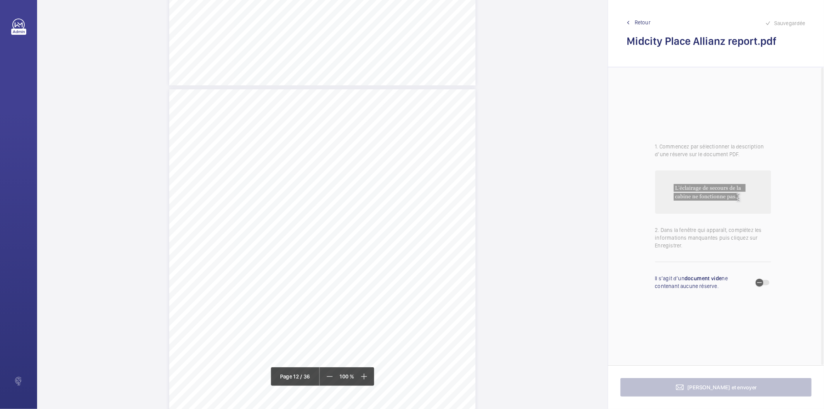
scroll to position [4714, 0]
drag, startPoint x: 321, startPoint y: 231, endPoint x: 420, endPoint y: 237, distance: 99.1
click at [420, 237] on div "Lift Report Lifting Operations & Lifting Equipment Regulation 1998 Provision & …" at bounding box center [322, 323] width 306 height 433
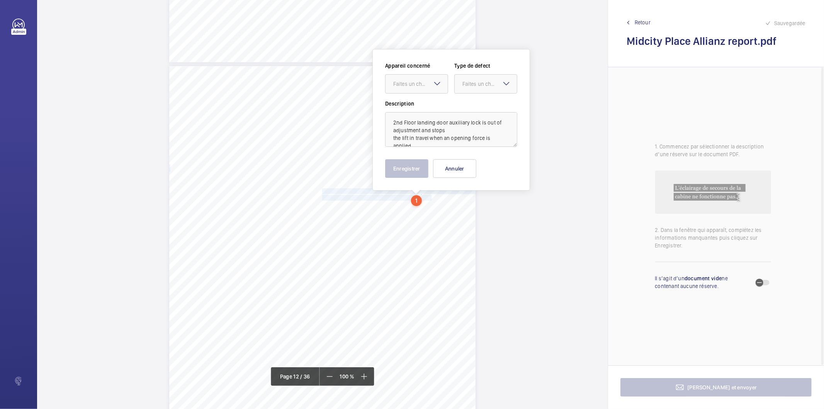
scroll to position [4756, 0]
click at [422, 83] on div "Faites un choix" at bounding box center [420, 82] width 54 height 8
drag, startPoint x: 416, startPoint y: 106, endPoint x: 499, endPoint y: 80, distance: 86.6
click at [417, 106] on span "Vertical Transportation - Audit Report" at bounding box center [416, 106] width 47 height 8
click at [499, 80] on div "Faites un choix" at bounding box center [489, 82] width 54 height 8
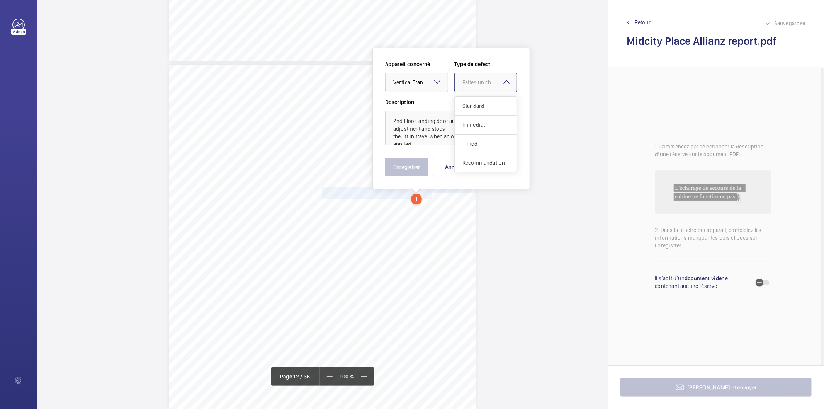
drag, startPoint x: 483, startPoint y: 105, endPoint x: 439, endPoint y: 151, distance: 63.4
click at [482, 106] on span "Standard" at bounding box center [485, 106] width 47 height 8
click at [410, 165] on button "Enregistrer" at bounding box center [406, 167] width 43 height 19
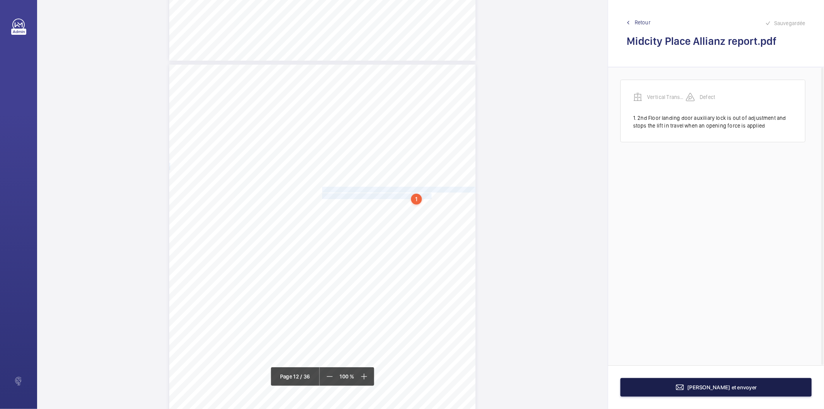
click at [684, 387] on mat-icon at bounding box center [679, 386] width 9 height 9
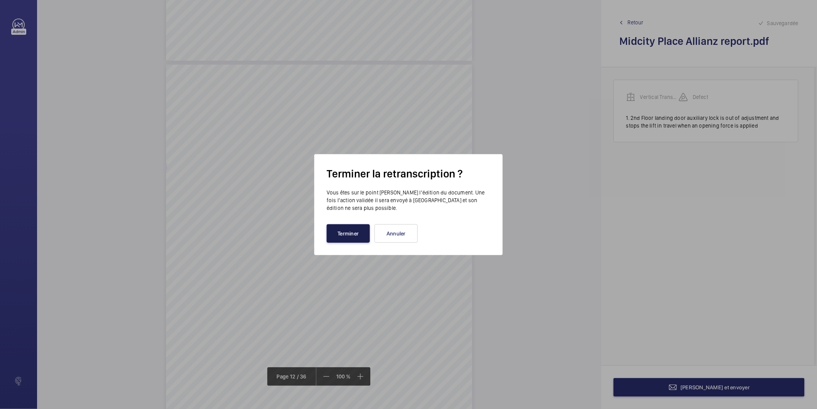
click at [361, 234] on button "Terminer" at bounding box center [348, 233] width 43 height 19
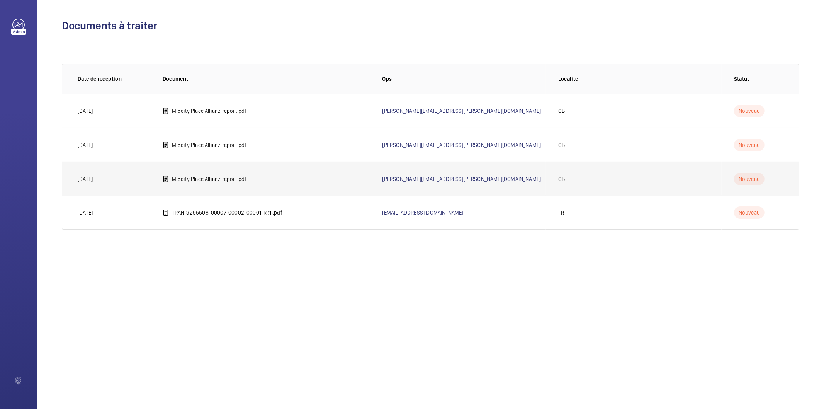
click at [236, 183] on td "Midcity Place Allianz report.pdf" at bounding box center [260, 178] width 220 height 34
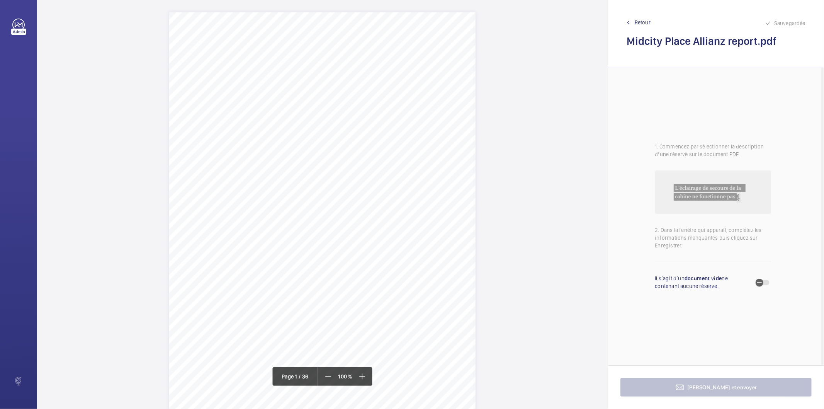
click at [414, 222] on div "Allianz Engineering Inspection Services Ltd, [STREET_ADDRESS]. Allianz Engineer…" at bounding box center [322, 228] width 306 height 433
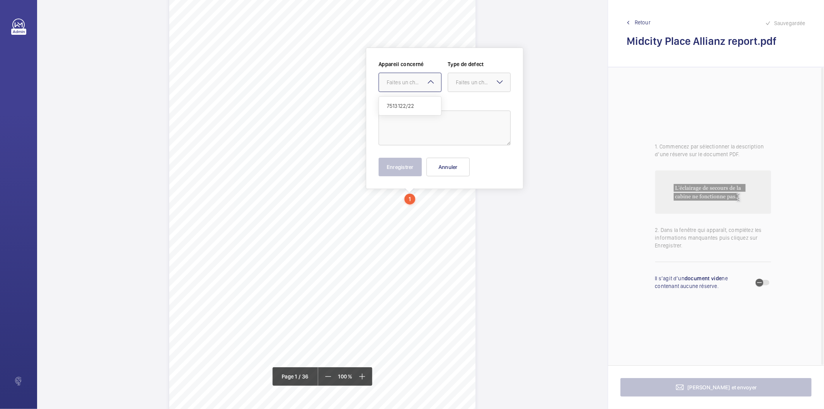
click at [416, 82] on div "Faites un choix" at bounding box center [414, 82] width 54 height 8
click at [640, 22] on span "Retour" at bounding box center [642, 23] width 16 height 8
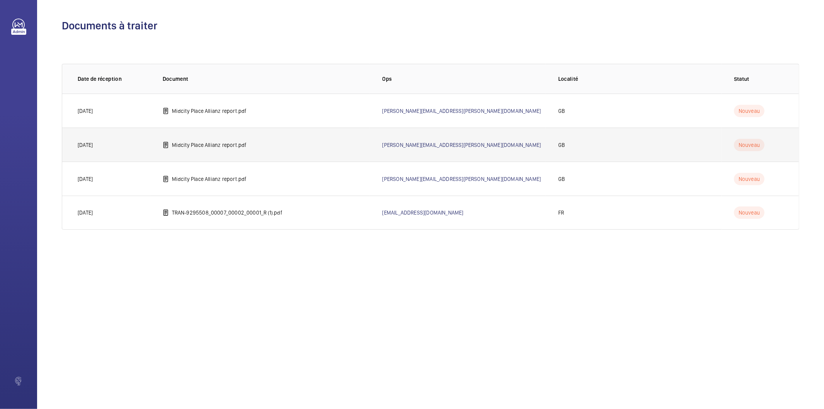
click at [217, 148] on p "Midcity Place Allianz report.pdf" at bounding box center [209, 145] width 75 height 8
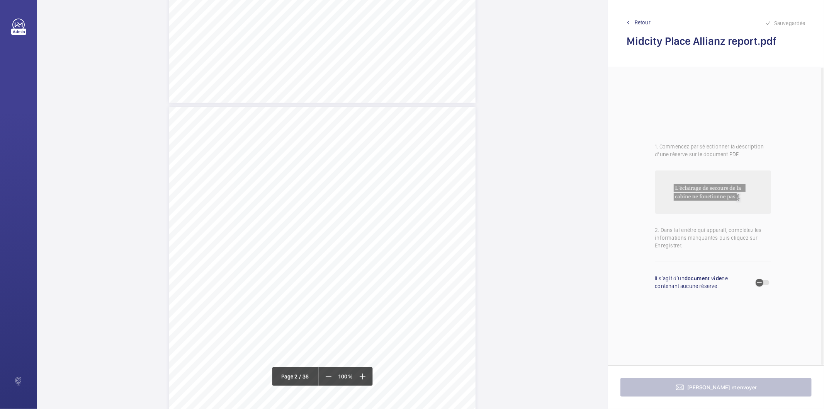
click at [429, 246] on div "Page 2" at bounding box center [322, 323] width 306 height 433
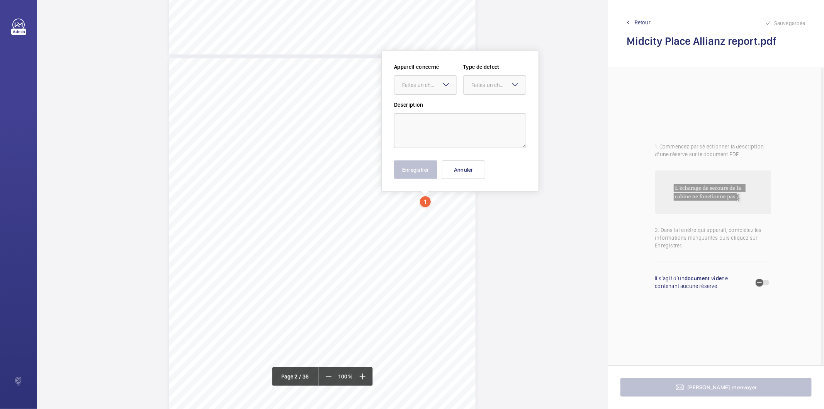
scroll to position [394, 0]
click at [449, 78] on mat-icon at bounding box center [445, 81] width 9 height 9
click at [643, 22] on span "Retour" at bounding box center [642, 23] width 16 height 8
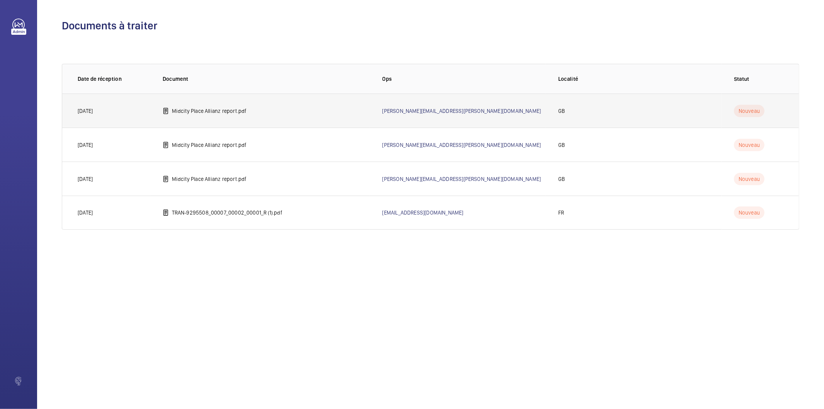
click at [244, 111] on p "Midcity Place Allianz report.pdf" at bounding box center [209, 111] width 75 height 8
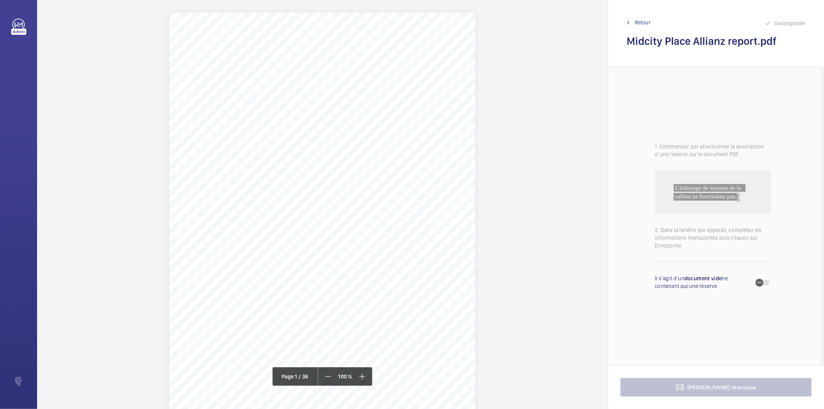
click at [363, 267] on div "Allianz Engineering Inspection Services Ltd, [STREET_ADDRESS]. Allianz Engineer…" at bounding box center [322, 228] width 306 height 433
click at [382, 82] on mat-icon at bounding box center [379, 81] width 9 height 9
click at [651, 20] on link "Retour" at bounding box center [715, 23] width 179 height 8
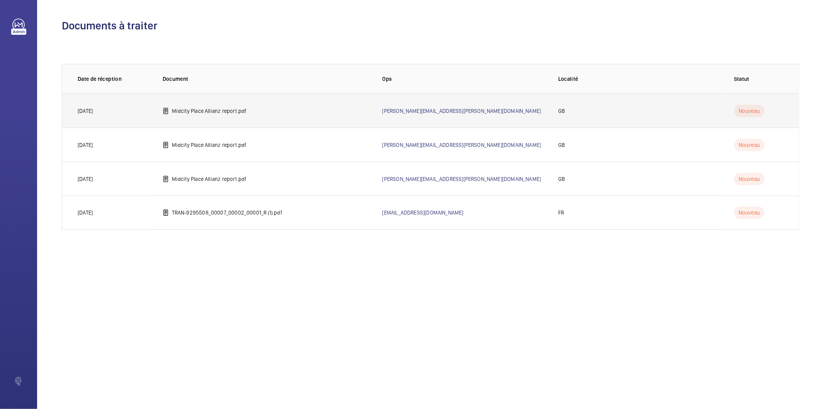
click at [212, 113] on p "Midcity Place Allianz report.pdf" at bounding box center [209, 111] width 75 height 8
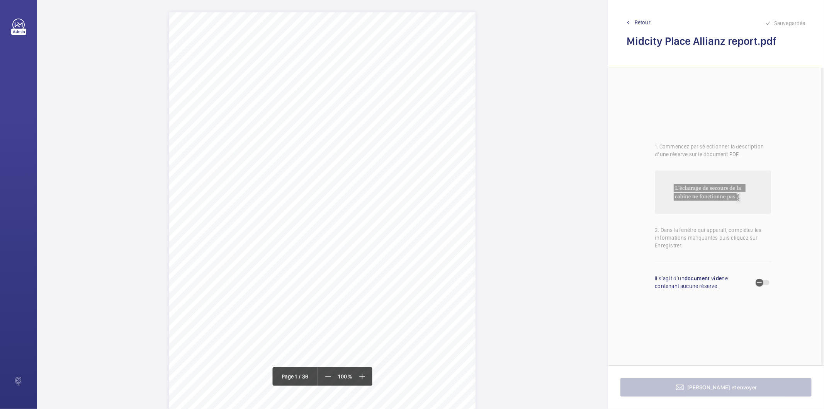
click at [303, 143] on div "Allianz Engineering Inspection Services Ltd, [STREET_ADDRESS]. Allianz Engineer…" at bounding box center [322, 228] width 306 height 433
click at [321, 192] on mat-icon at bounding box center [319, 191] width 9 height 9
click at [642, 20] on span "Retour" at bounding box center [642, 23] width 16 height 8
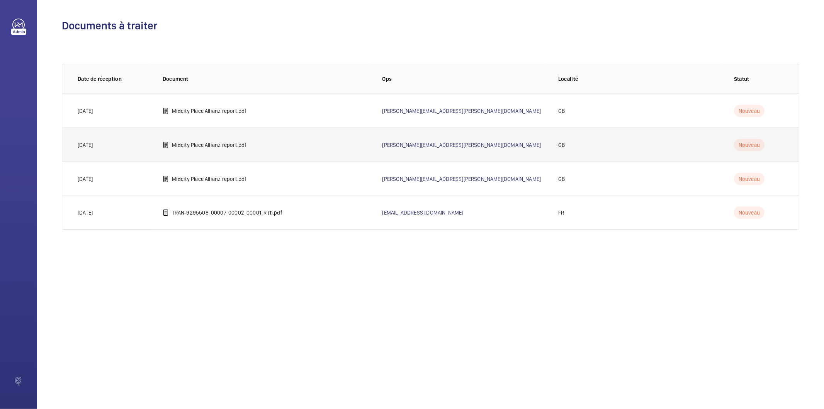
click at [213, 147] on p "Midcity Place Allianz report.pdf" at bounding box center [209, 145] width 75 height 8
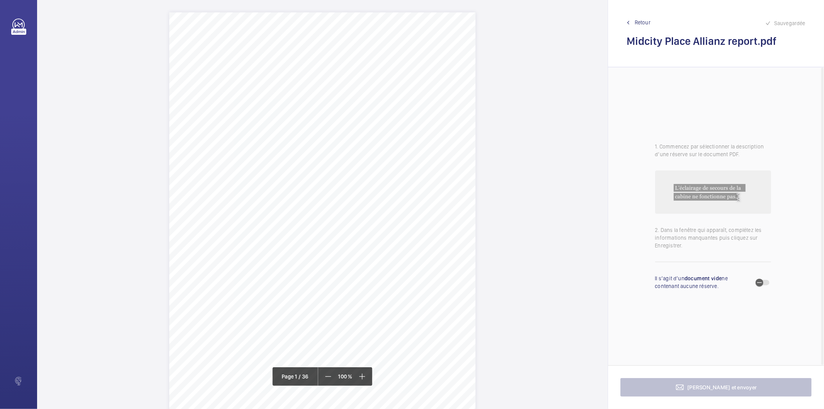
click at [354, 128] on div "Allianz Engineering Inspection Services Ltd, [STREET_ADDRESS]. Allianz Engineer…" at bounding box center [322, 228] width 306 height 433
click at [371, 177] on mat-icon at bounding box center [370, 178] width 9 height 9
click at [639, 22] on span "Retour" at bounding box center [642, 23] width 16 height 8
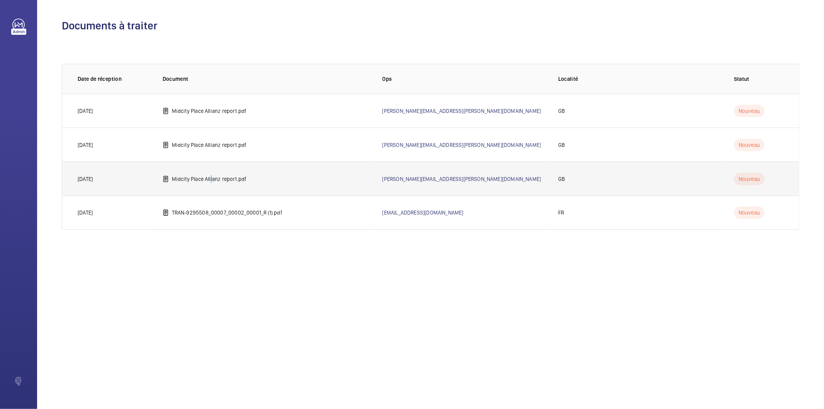
click at [212, 180] on p "Midcity Place Allianz report.pdf" at bounding box center [209, 179] width 75 height 8
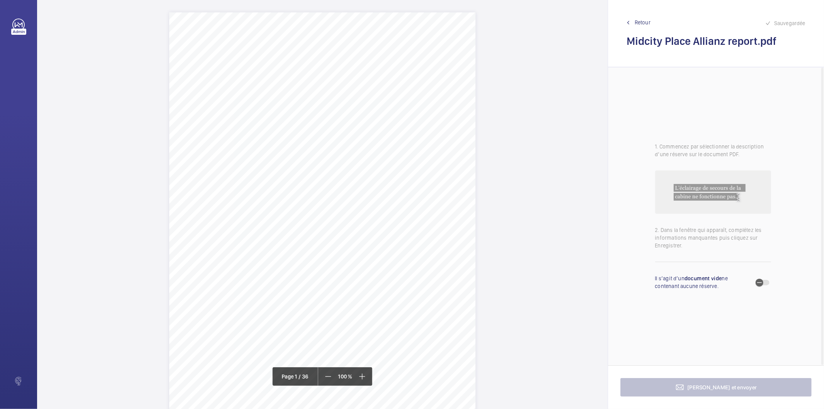
click at [332, 159] on div "Allianz Engineering Inspection Services Ltd, [STREET_ADDRESS]. Allianz Engineer…" at bounding box center [322, 228] width 306 height 433
click at [349, 47] on mat-icon at bounding box center [349, 44] width 9 height 9
click at [640, 20] on span "Retour" at bounding box center [642, 23] width 16 height 8
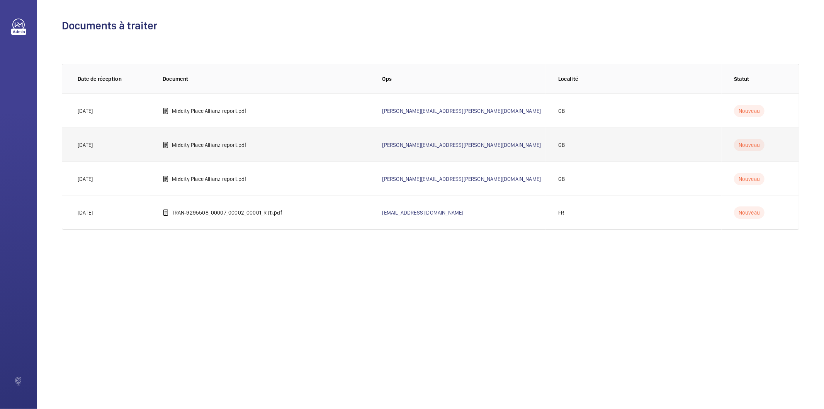
click at [205, 142] on p "Midcity Place Allianz report.pdf" at bounding box center [209, 145] width 75 height 8
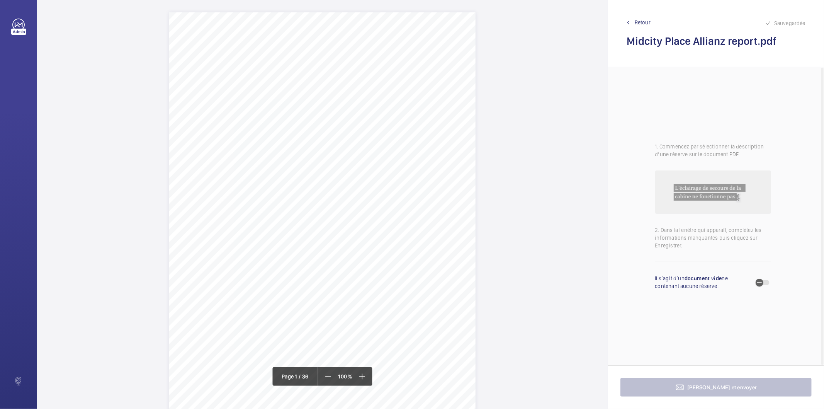
click at [222, 134] on div "Allianz Engineering Inspection Services Ltd, [STREET_ADDRESS]. Allianz Engineer…" at bounding box center [322, 228] width 306 height 433
click at [238, 180] on mat-icon at bounding box center [238, 184] width 9 height 9
click at [639, 20] on span "Retour" at bounding box center [642, 23] width 16 height 8
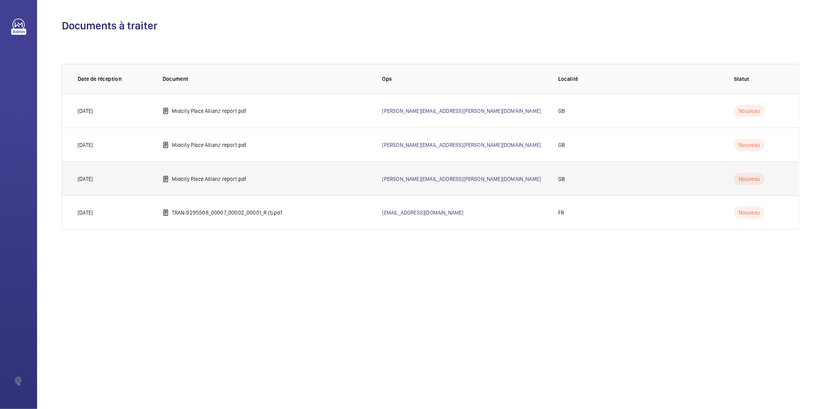
click at [215, 183] on td "Midcity Place Allianz report.pdf" at bounding box center [260, 178] width 220 height 34
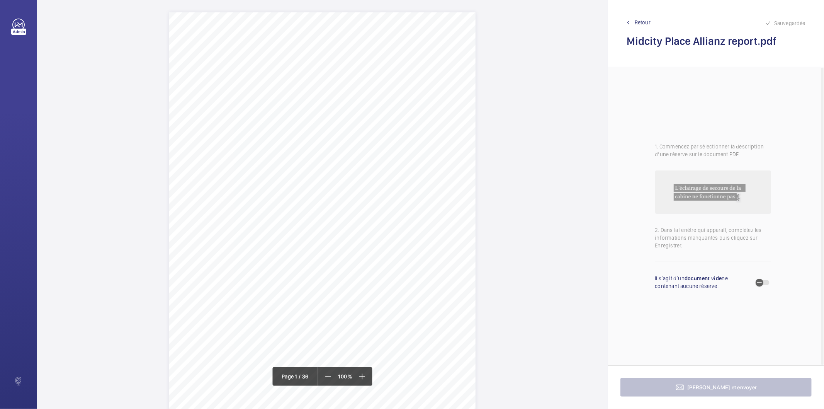
click at [215, 183] on span "For any enquiries about your reports or policy please refer to the contact deta…" at bounding box center [342, 185] width 285 height 5
click at [230, 72] on mat-icon at bounding box center [232, 68] width 9 height 9
click at [635, 24] on span "Retour" at bounding box center [642, 23] width 16 height 8
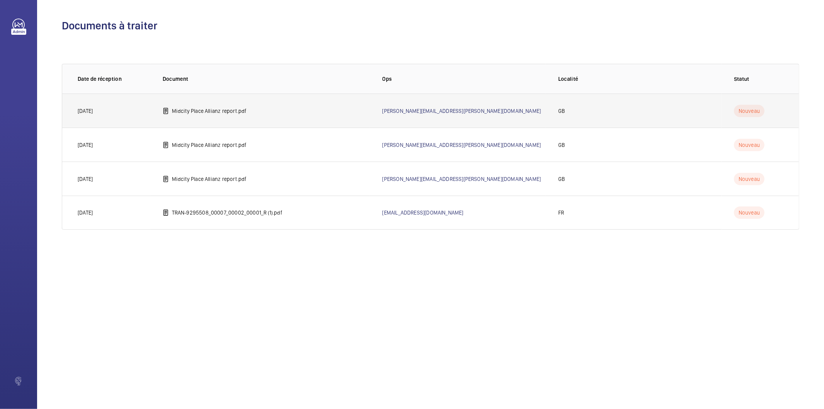
click at [279, 111] on td "Midcity Place Allianz report.pdf" at bounding box center [260, 110] width 220 height 34
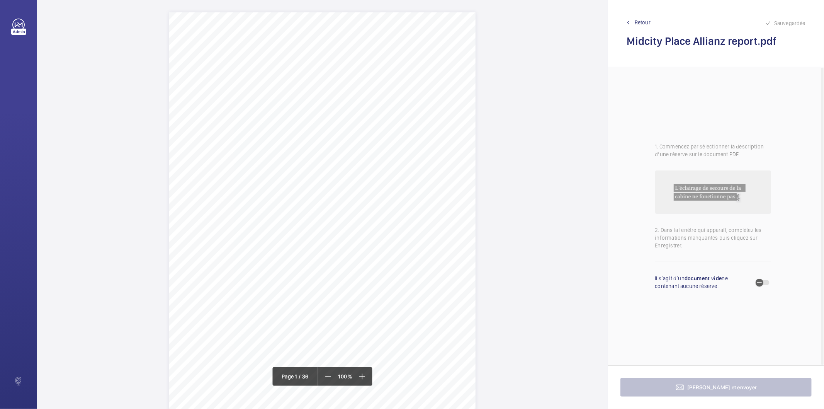
click at [279, 111] on div "Allianz Engineering Inspection Services Ltd, [STREET_ADDRESS]. Allianz Engineer…" at bounding box center [322, 228] width 306 height 433
click at [289, 165] on div "Faites un choix" at bounding box center [279, 162] width 54 height 8
click at [643, 22] on span "Retour" at bounding box center [642, 23] width 16 height 8
